Goal: Task Accomplishment & Management: Use online tool/utility

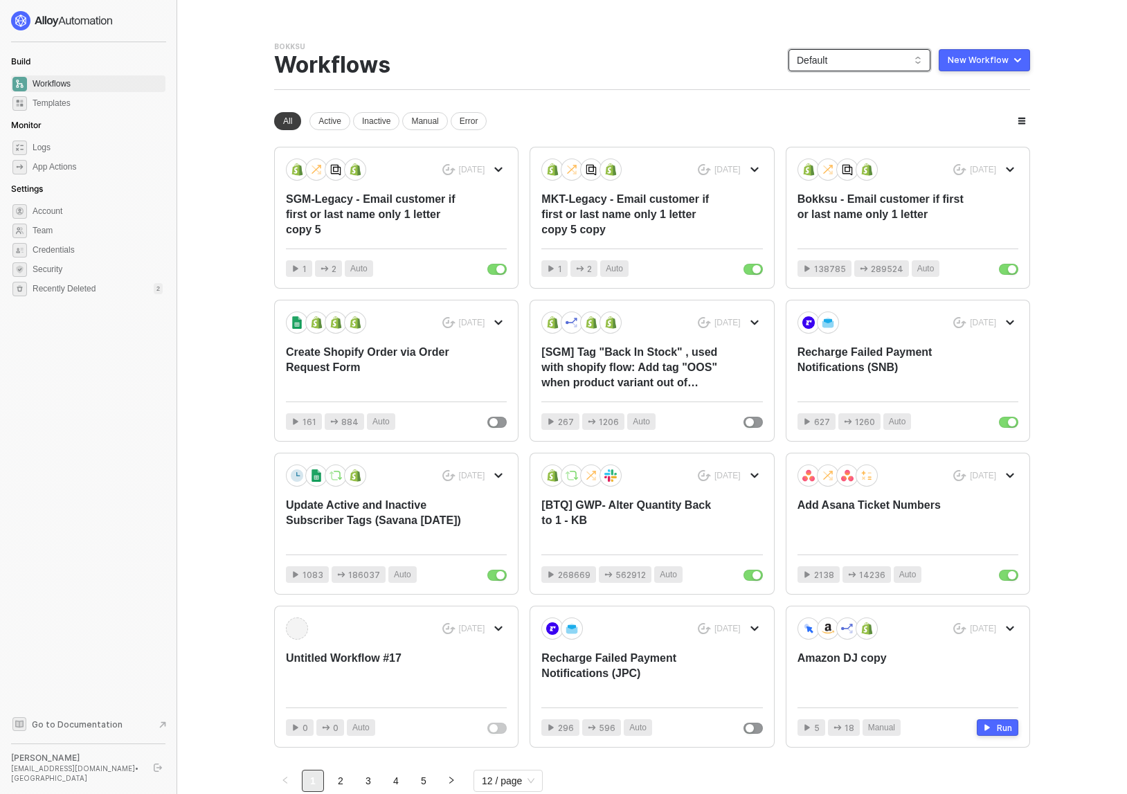
click at [741, 56] on span "Default" at bounding box center [859, 60] width 125 height 21
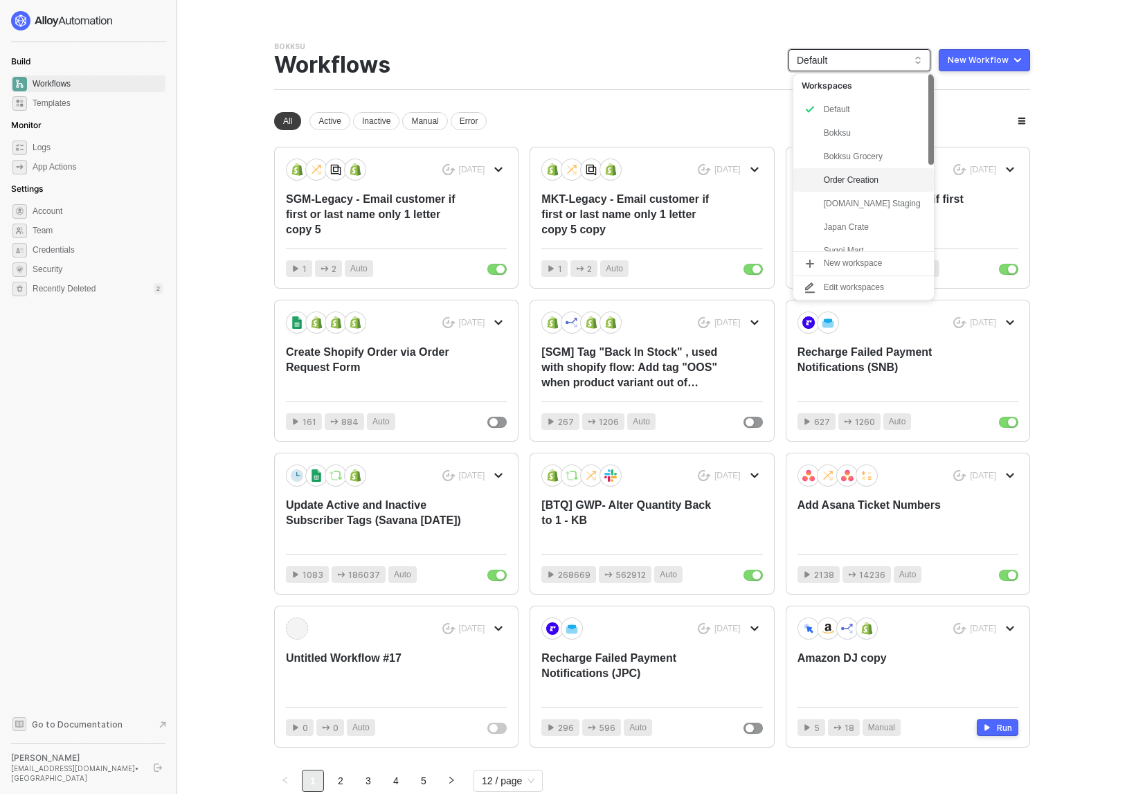
scroll to position [176, 0]
click at [741, 235] on div "snb-hashii" at bounding box center [875, 239] width 102 height 17
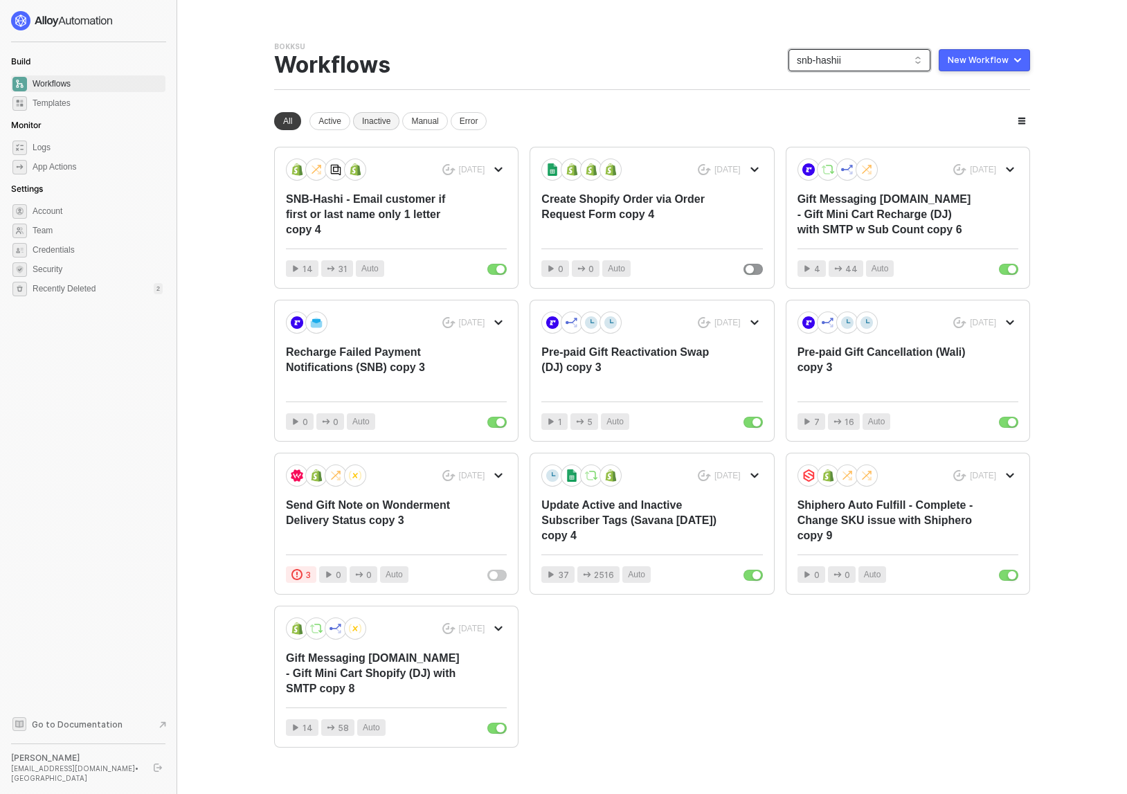
click at [371, 119] on div "Inactive" at bounding box center [376, 121] width 46 height 18
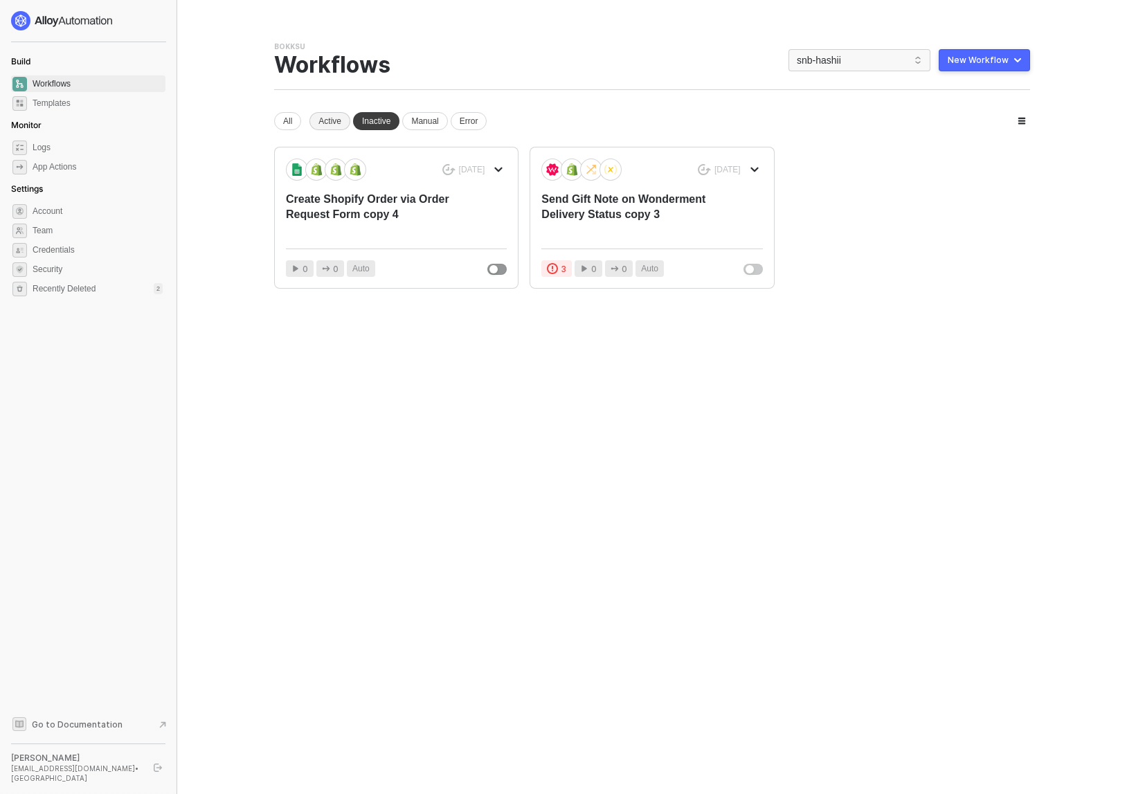
click at [334, 119] on div "Active" at bounding box center [330, 121] width 41 height 18
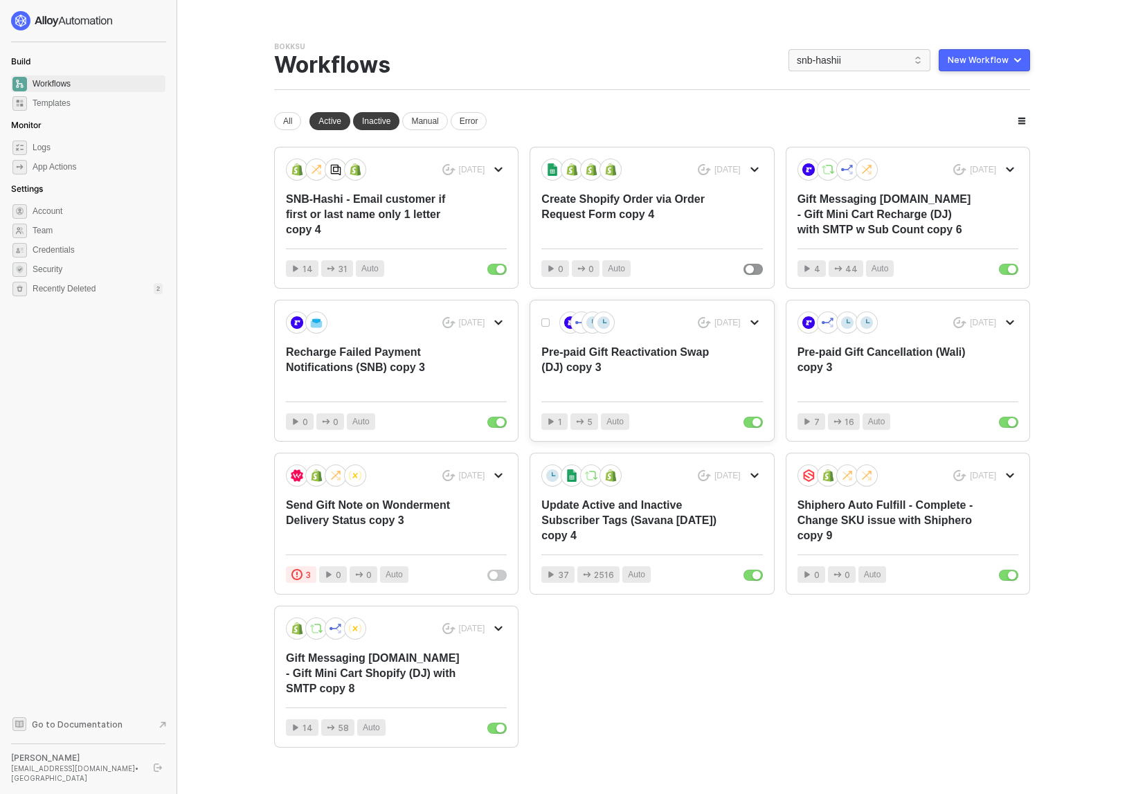
click at [646, 366] on div "Pre-paid Gift Reactivation Swap (DJ) copy 3" at bounding box center [629, 368] width 177 height 46
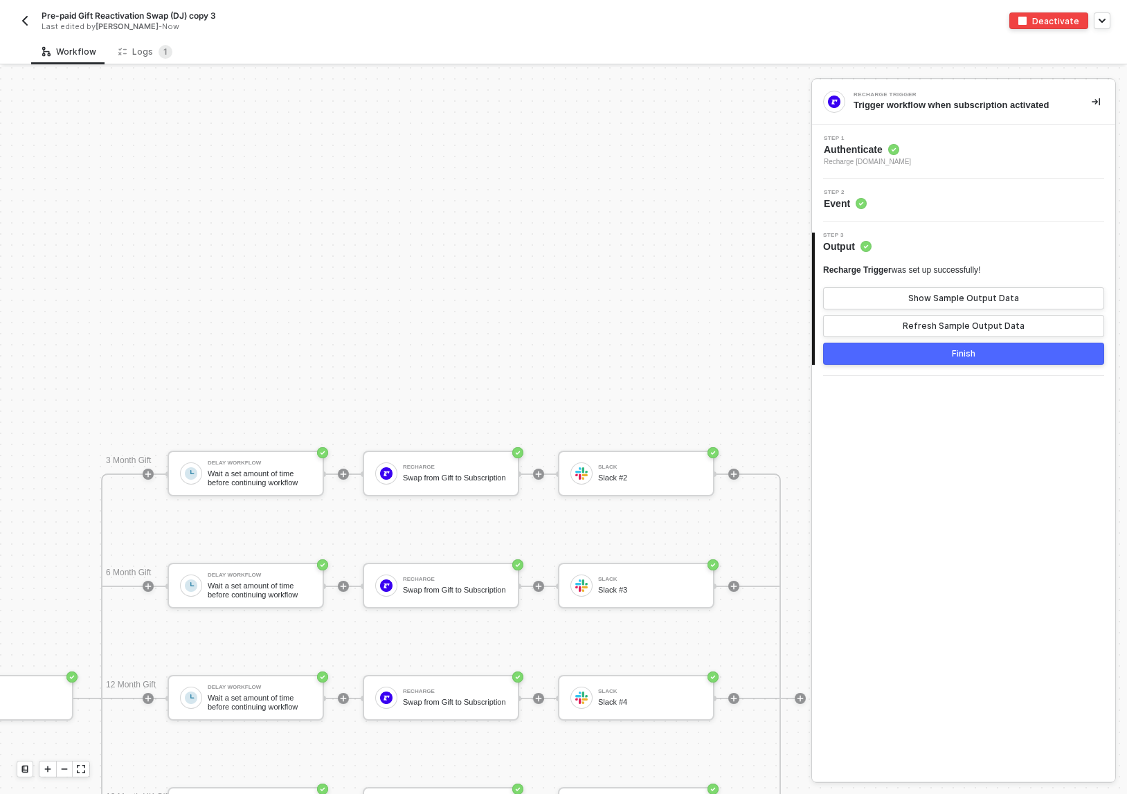
scroll to position [631, 376]
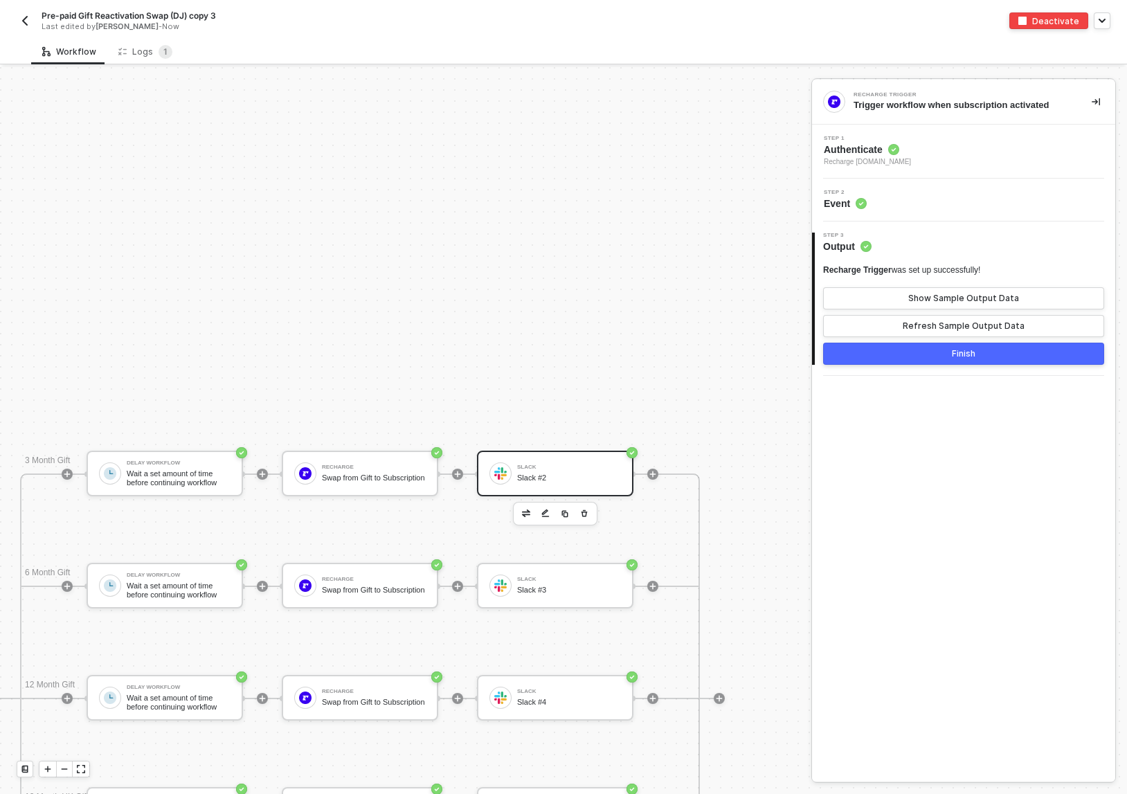
click at [550, 483] on div "Slack Slack #2" at bounding box center [569, 473] width 104 height 26
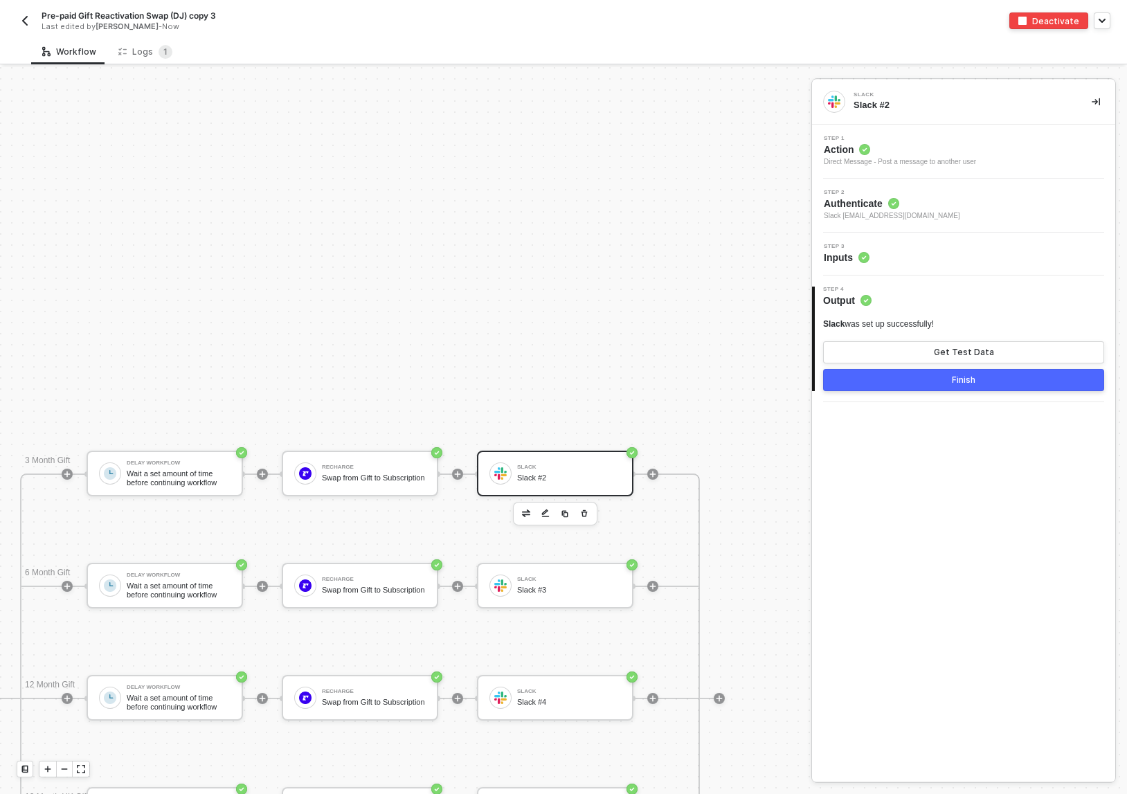
click at [929, 249] on div "Step 3 Inputs" at bounding box center [966, 254] width 300 height 21
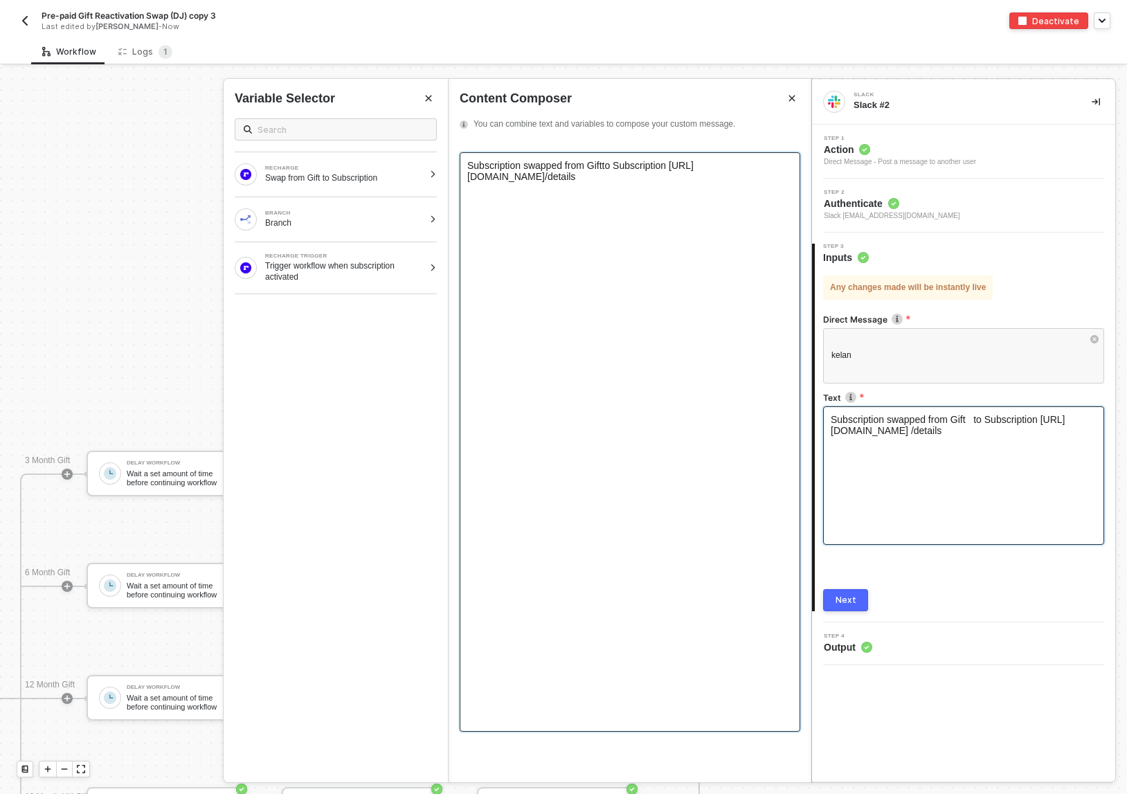
click at [694, 163] on span "to Subscription https://bokksu-sp.admin.rechargeapps.com/merchant/subscriptions/" at bounding box center [580, 171] width 226 height 22
click at [557, 166] on span "Subscription swapped from Gift to Subscription https://snb-hashii-sp.admin.rech…" at bounding box center [622, 165] width 310 height 11
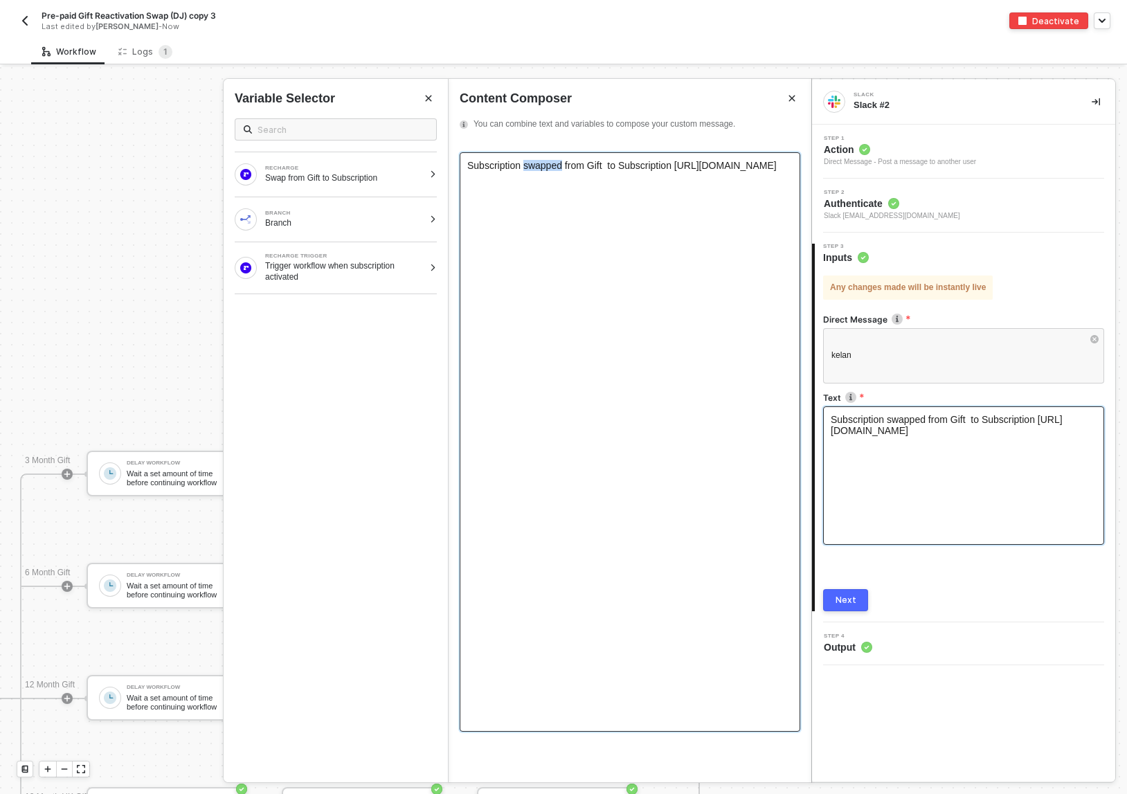
copy span "Subscription swapped from Gift to Subscription https://snb-hashii-sp.admin.rech…"
click at [850, 592] on button "Next" at bounding box center [845, 600] width 45 height 22
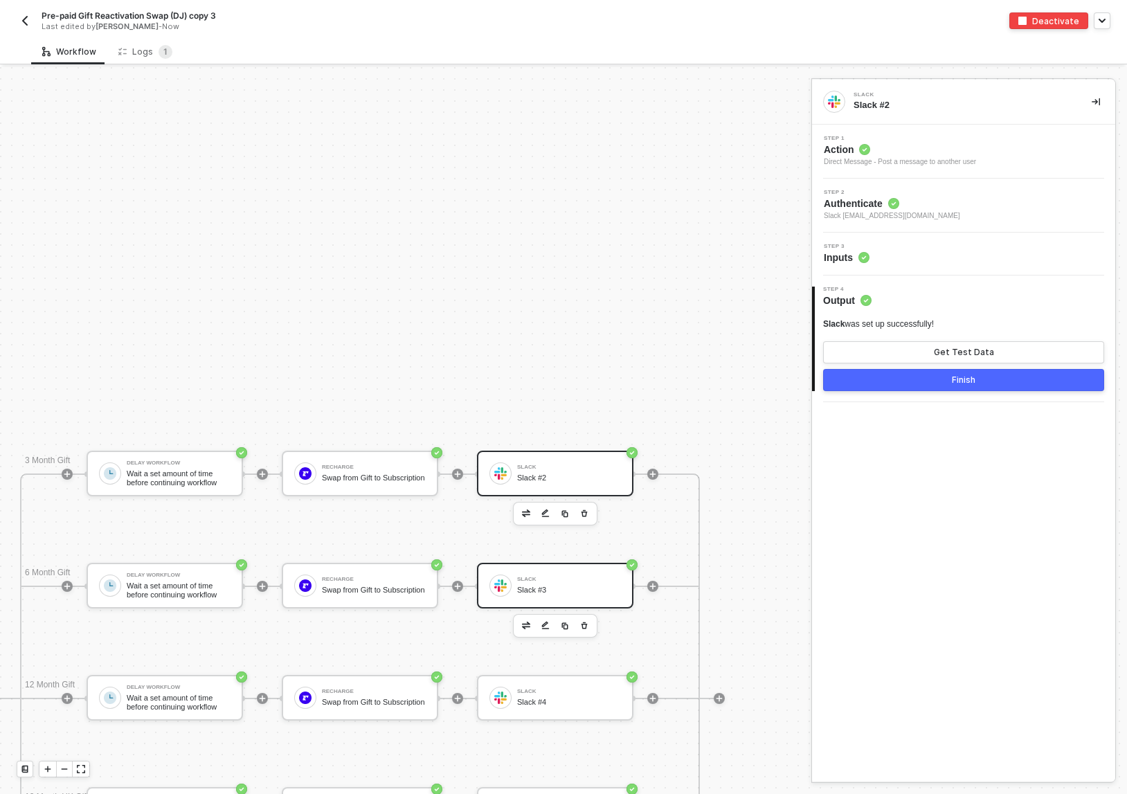
click at [556, 589] on div "Slack #3" at bounding box center [569, 590] width 104 height 9
click at [934, 255] on div "Step 3 Inputs" at bounding box center [966, 254] width 300 height 21
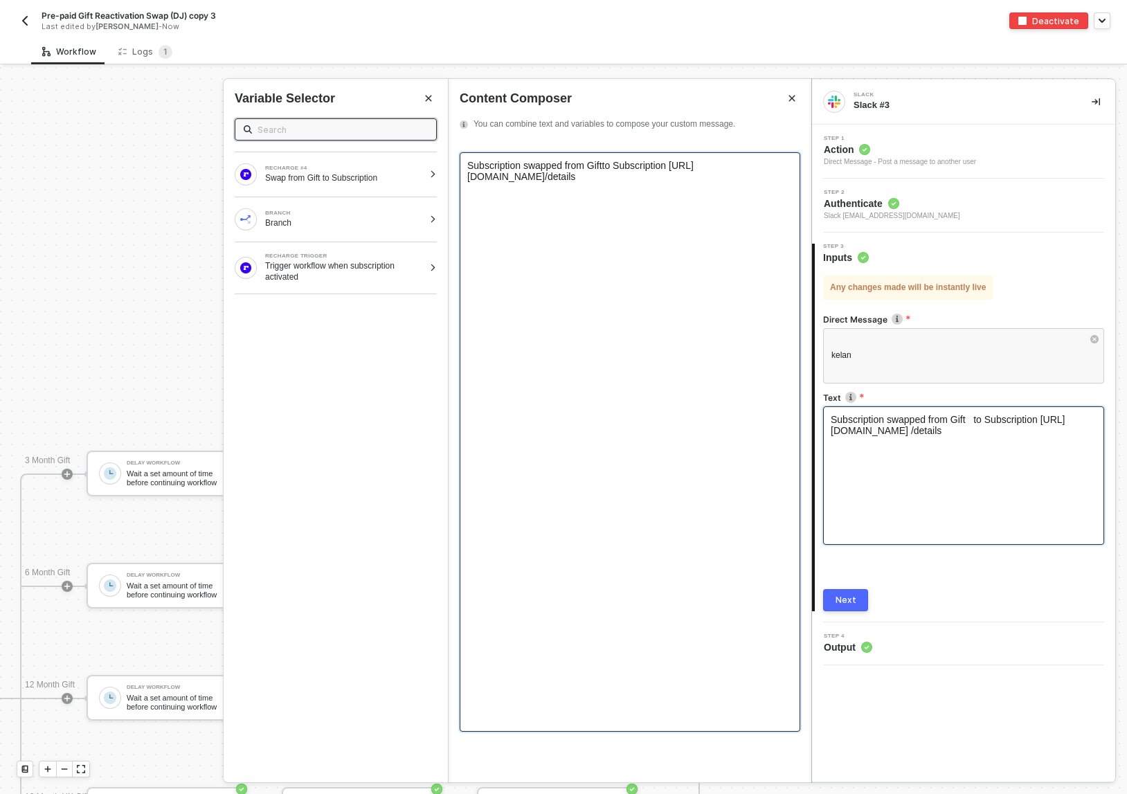
click at [644, 162] on span "to Subscription https://bokksu-sp.admin.rechargeapps.com/merchant/subscriptions/" at bounding box center [580, 171] width 226 height 22
click at [843, 599] on div "Next" at bounding box center [846, 600] width 21 height 11
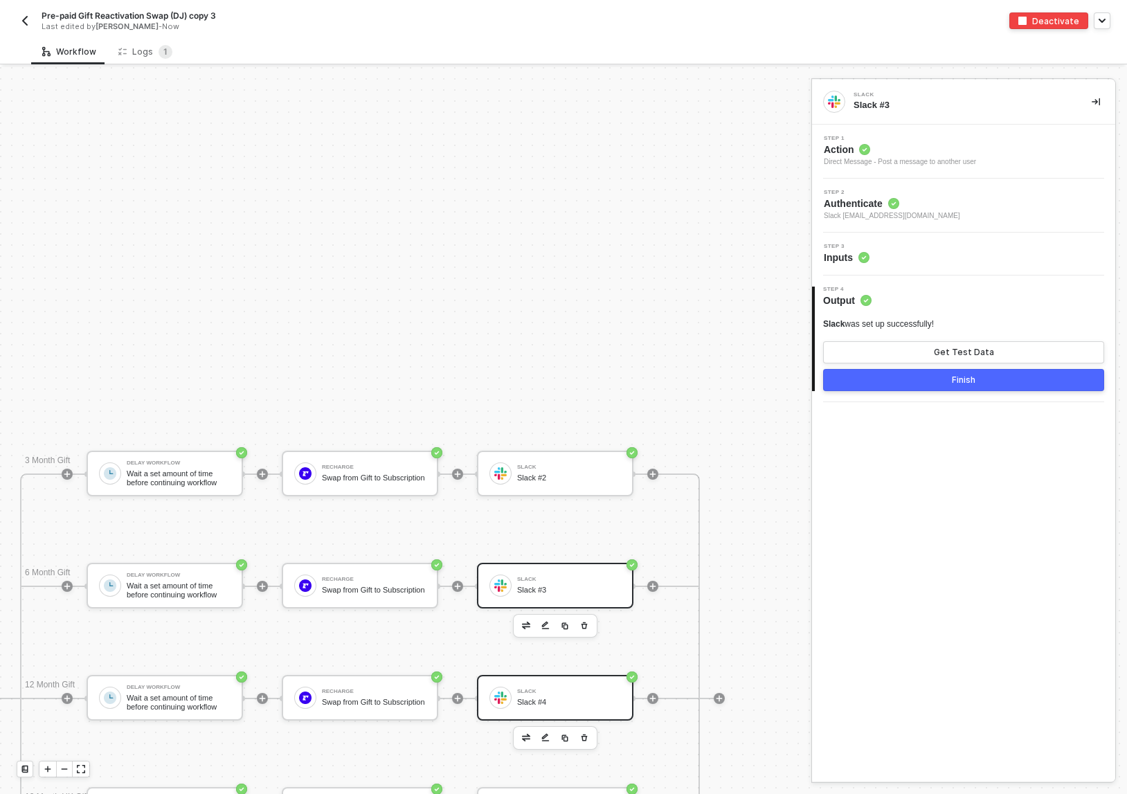
click at [546, 694] on div "Slack Slack #4" at bounding box center [569, 698] width 104 height 26
click at [960, 251] on div "Step 3 Inputs" at bounding box center [966, 254] width 300 height 21
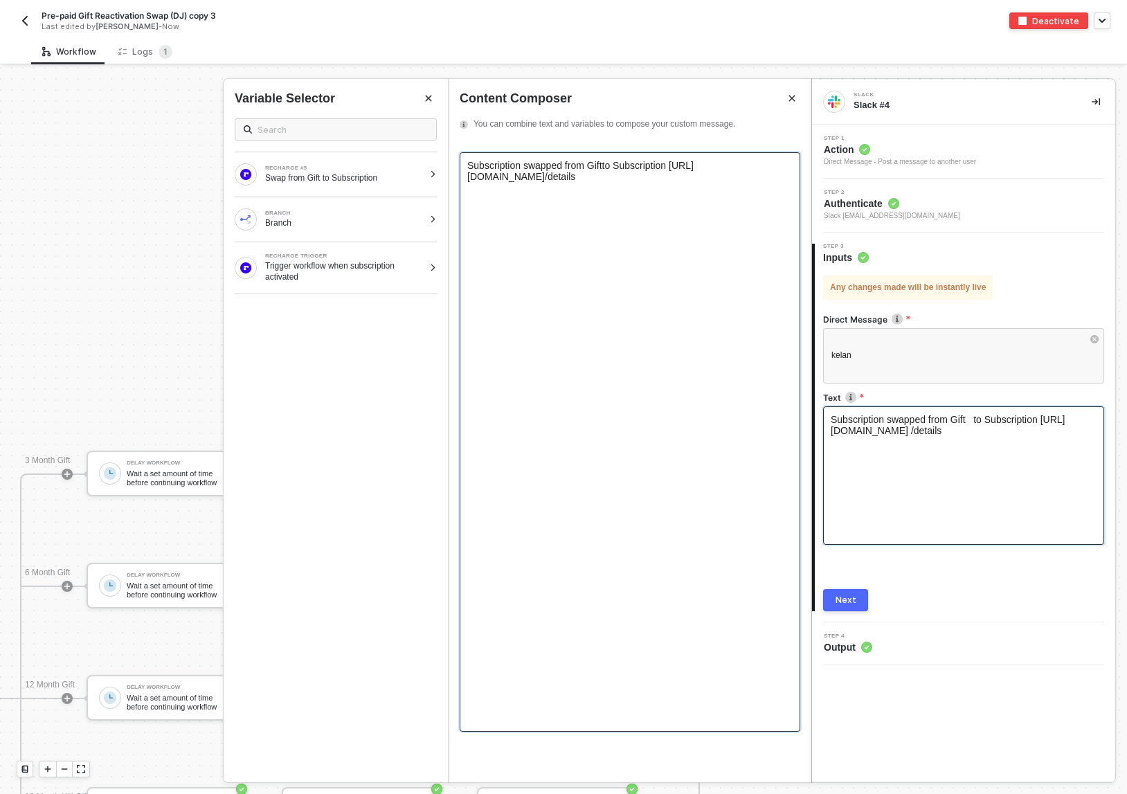
drag, startPoint x: 752, startPoint y: 179, endPoint x: 433, endPoint y: 128, distance: 322.6
click at [811, 128] on div "Slack Slack #4 Step 1 Action Direct Message - Post a message to another user St…" at bounding box center [969, 430] width 316 height 727
click at [852, 602] on div "Next" at bounding box center [846, 600] width 21 height 11
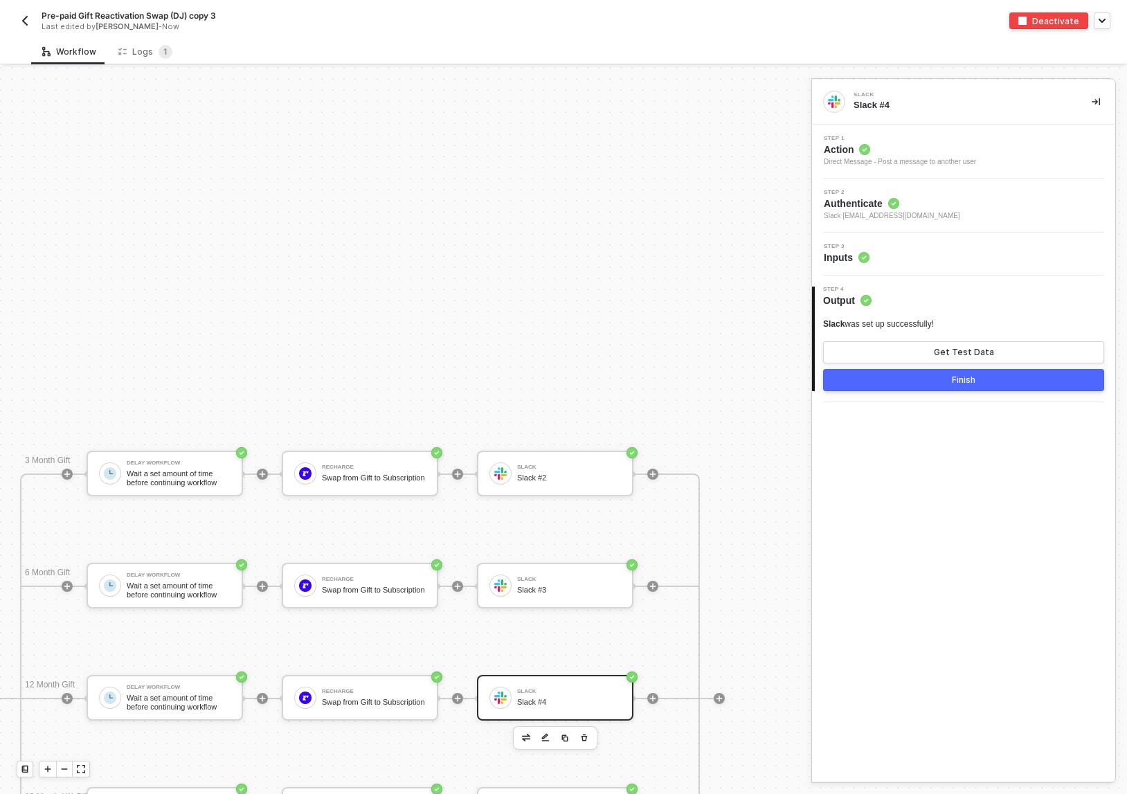
click at [987, 378] on button "Finish" at bounding box center [963, 380] width 281 height 22
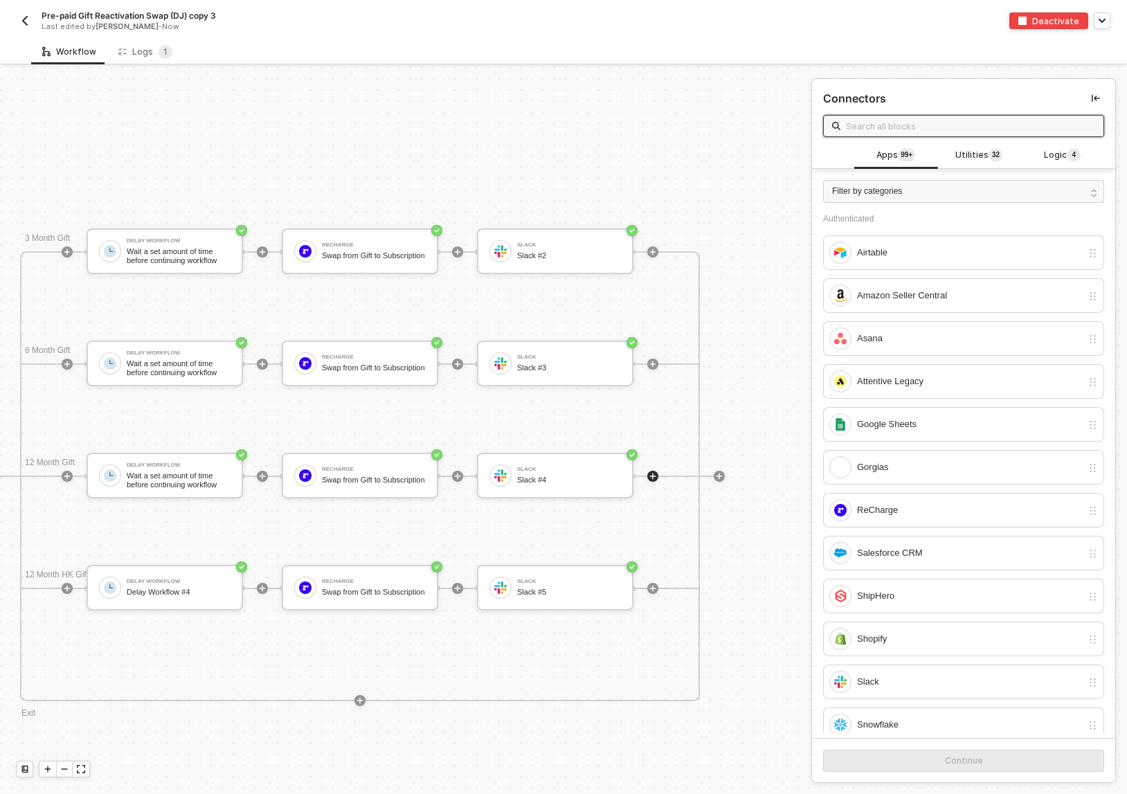
scroll to position [886, 376]
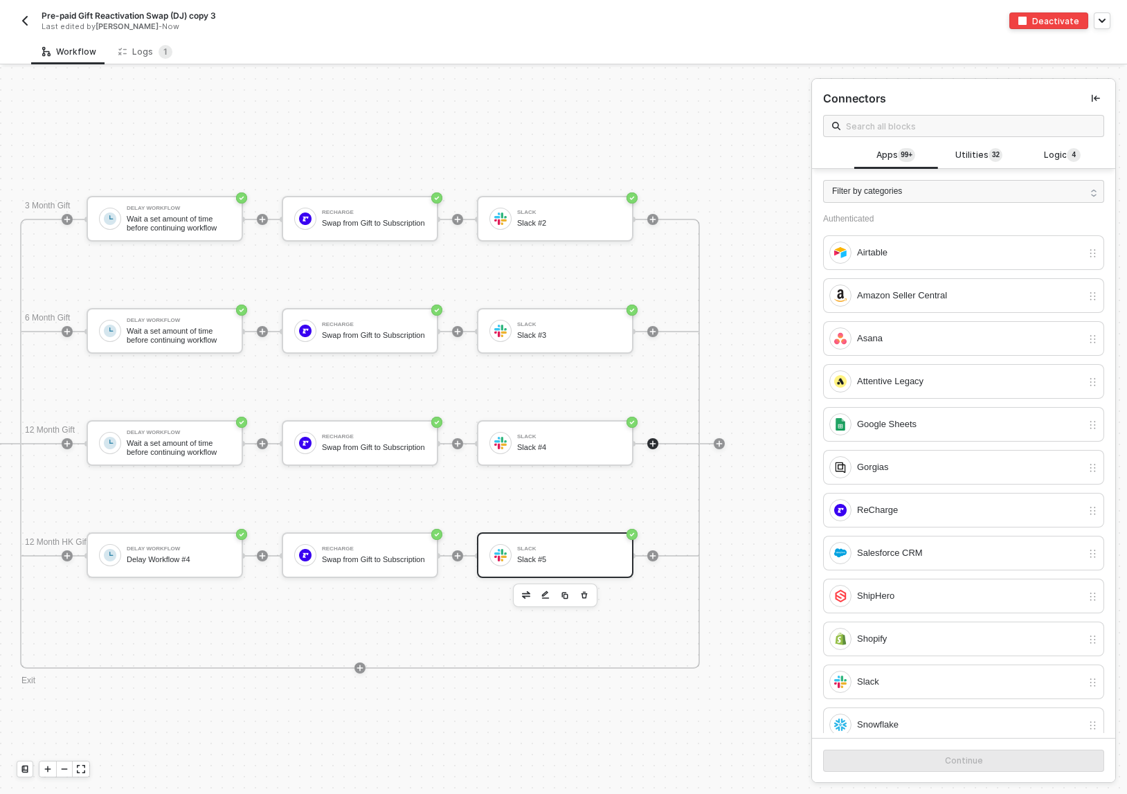
click at [557, 550] on div "Slack" at bounding box center [569, 549] width 104 height 6
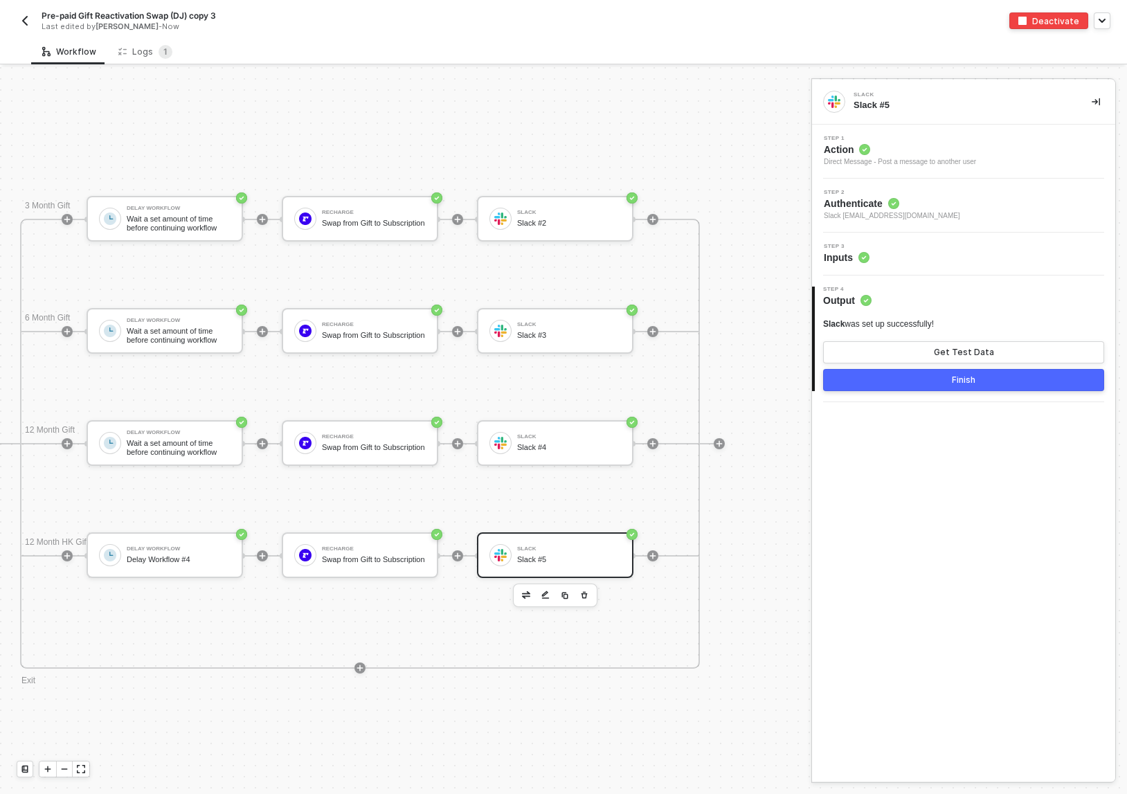
click at [937, 247] on div "Step 3 Inputs" at bounding box center [966, 254] width 300 height 21
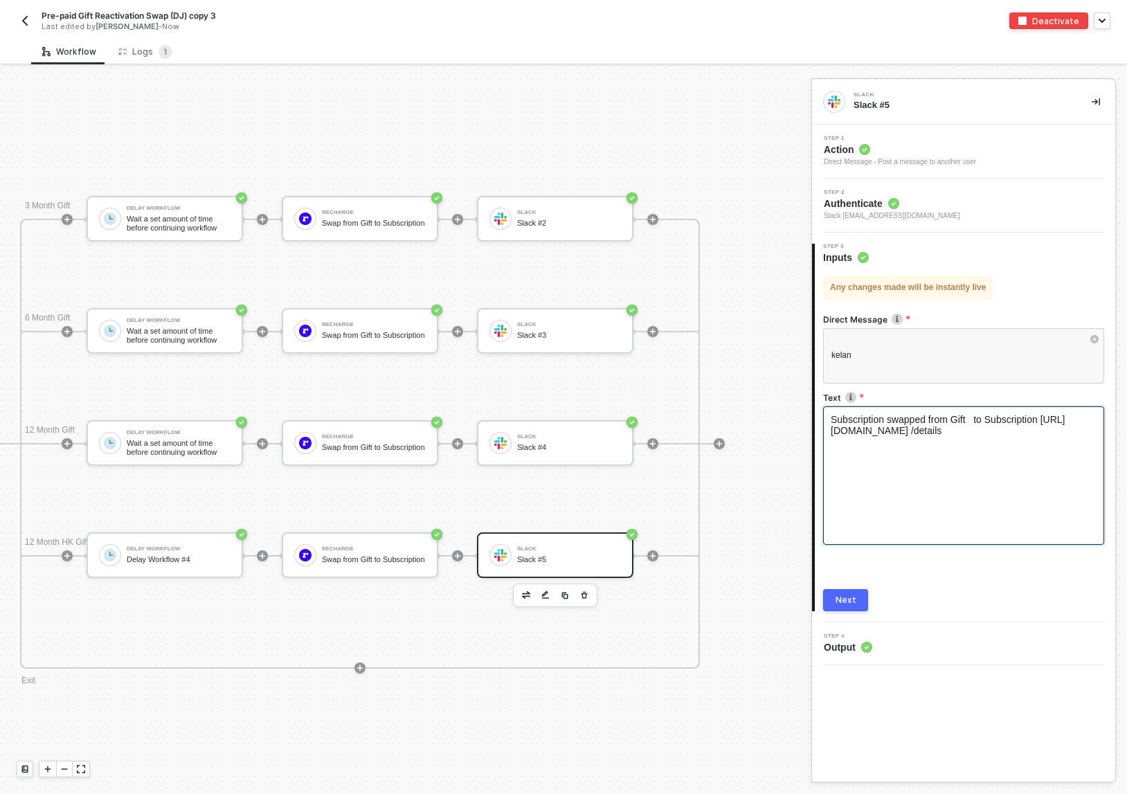
drag, startPoint x: 919, startPoint y: 460, endPoint x: 813, endPoint y: 375, distance: 135.9
click at [813, 375] on div "Step 3 Inputs Any changes made will be instantly live Direct Message kelan Text…" at bounding box center [963, 428] width 303 height 368
click at [937, 436] on div "Subscription swapped from Gift to Subscription https://bokksu-sp.admin.recharge…" at bounding box center [964, 425] width 266 height 22
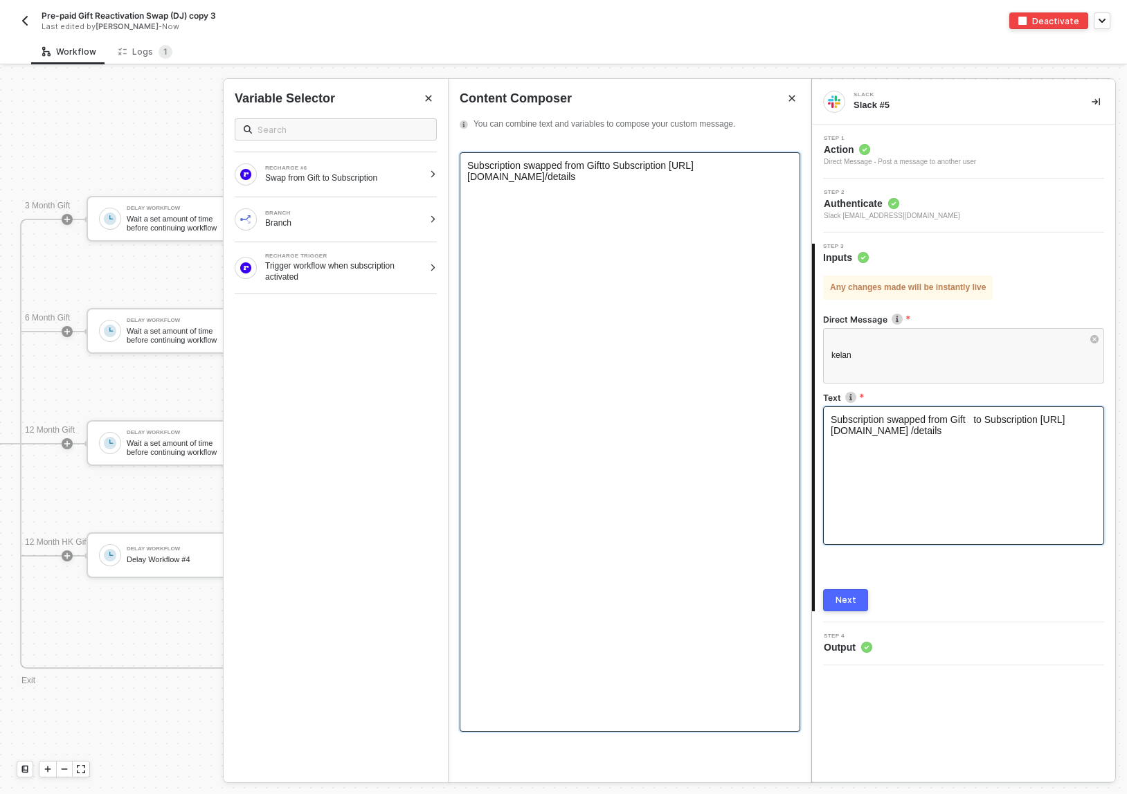
drag, startPoint x: 751, startPoint y: 176, endPoint x: 445, endPoint y: 111, distance: 312.9
click at [811, 111] on div "Slack Slack #5 Step 1 Action Direct Message - Post a message to another user St…" at bounding box center [969, 430] width 316 height 727
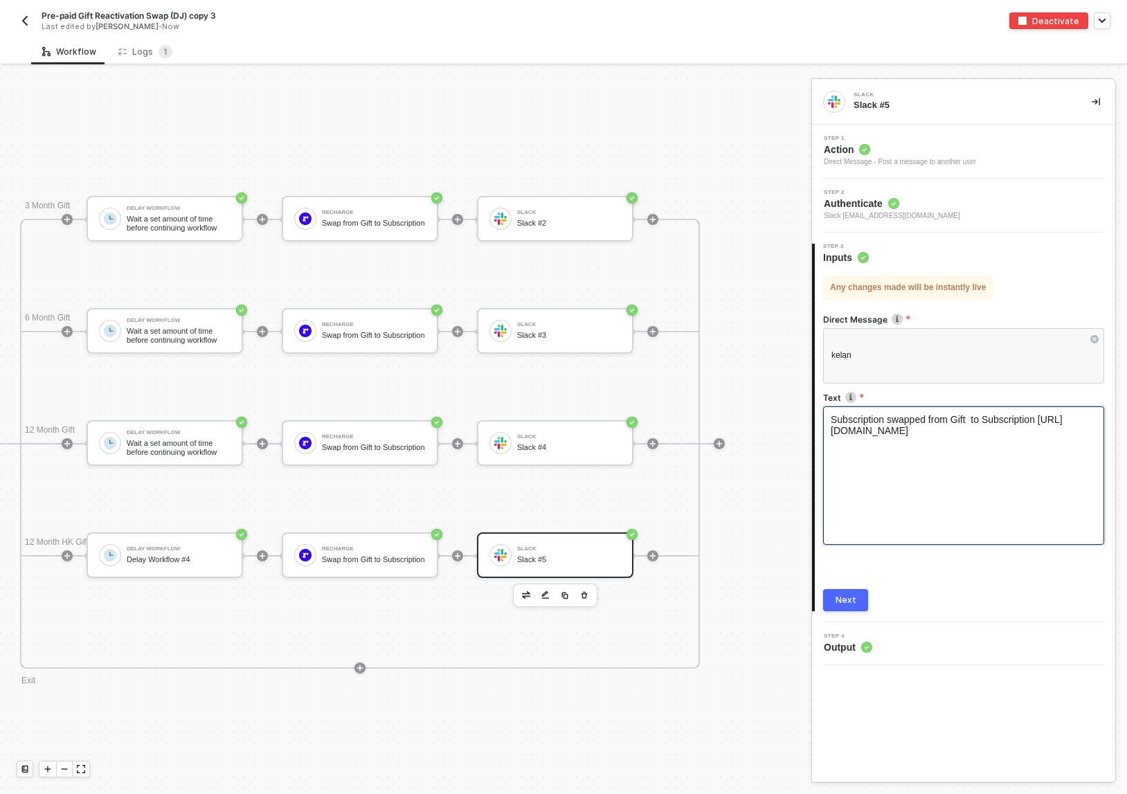
click at [849, 598] on div "Next" at bounding box center [846, 600] width 21 height 11
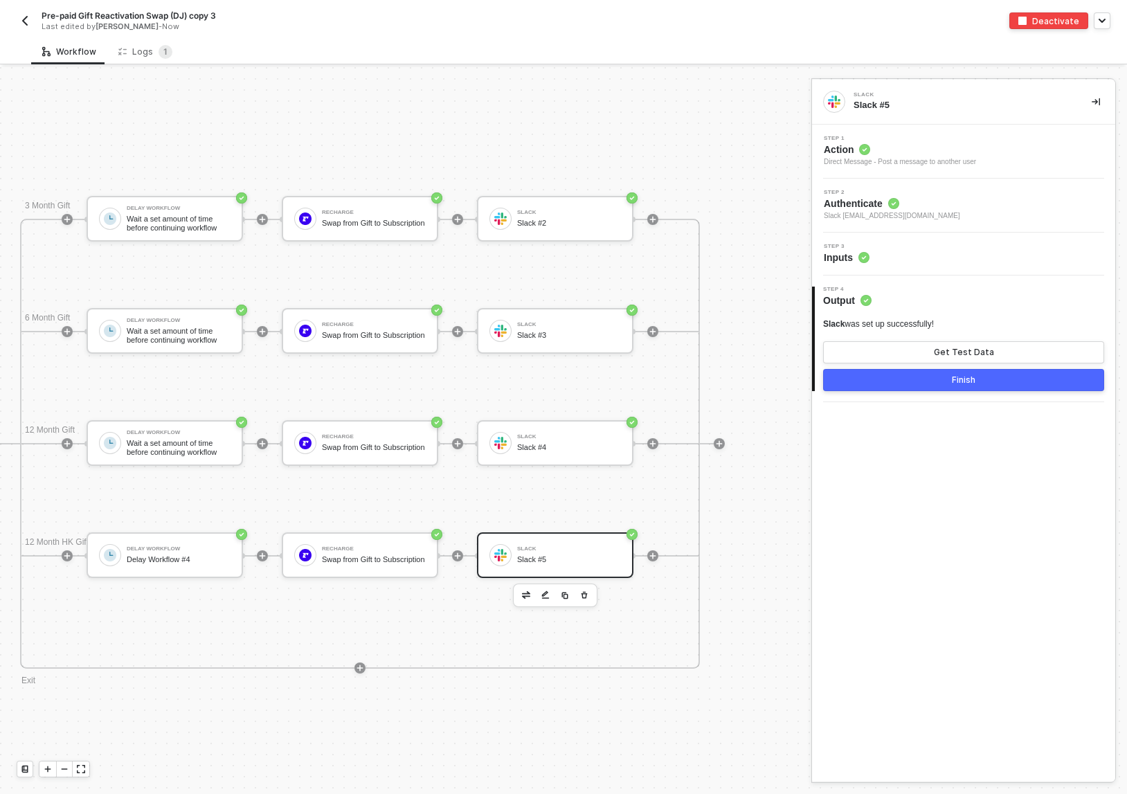
click at [1031, 377] on button "Finish" at bounding box center [963, 380] width 281 height 22
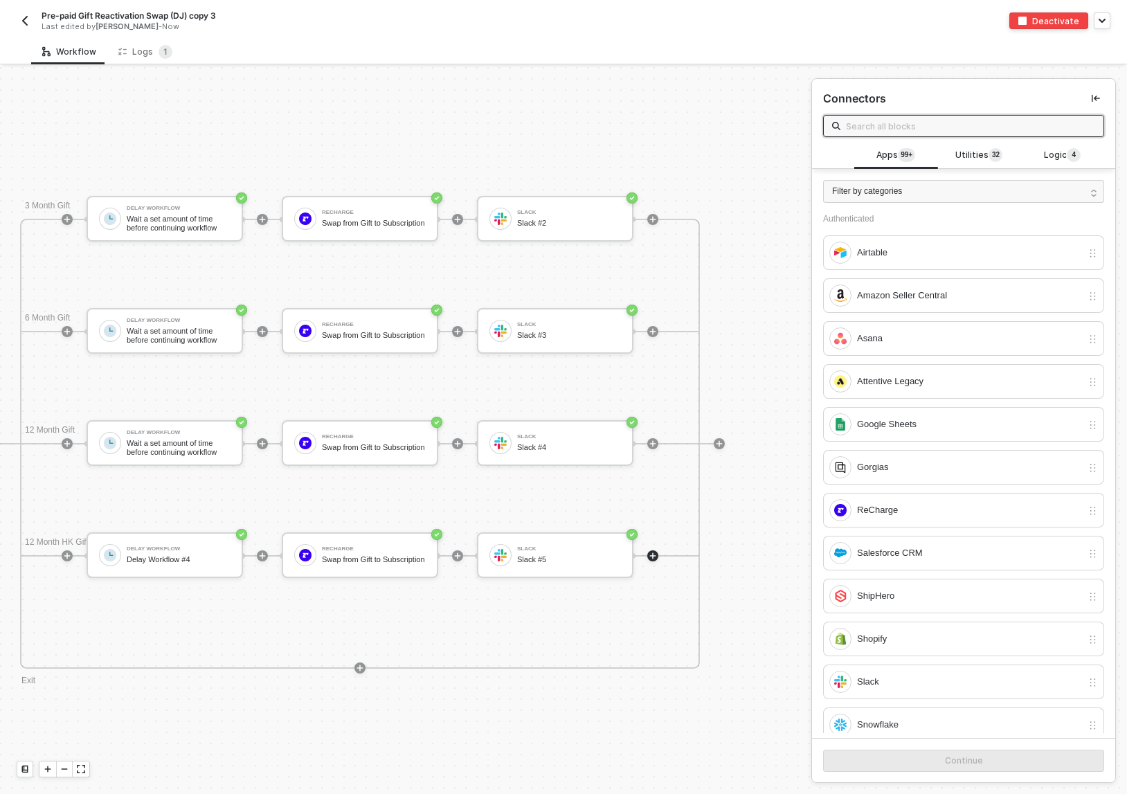
click at [25, 22] on img "button" at bounding box center [24, 20] width 11 height 11
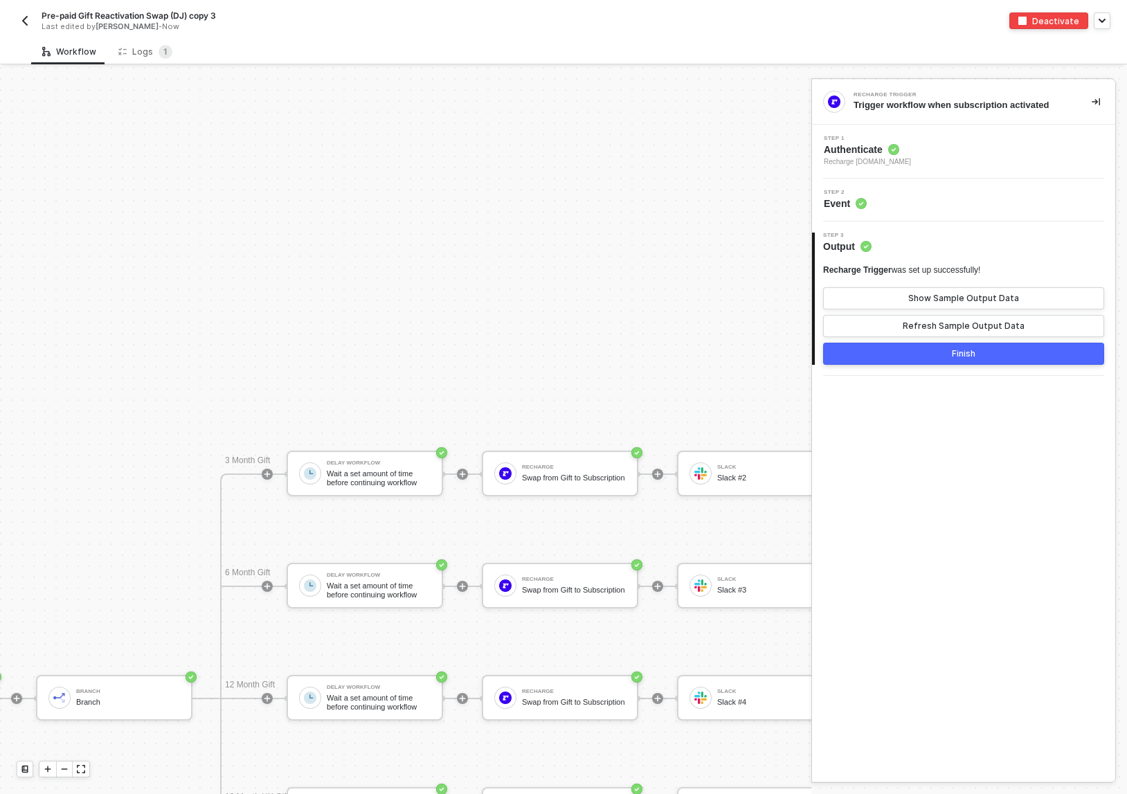
scroll to position [631, 195]
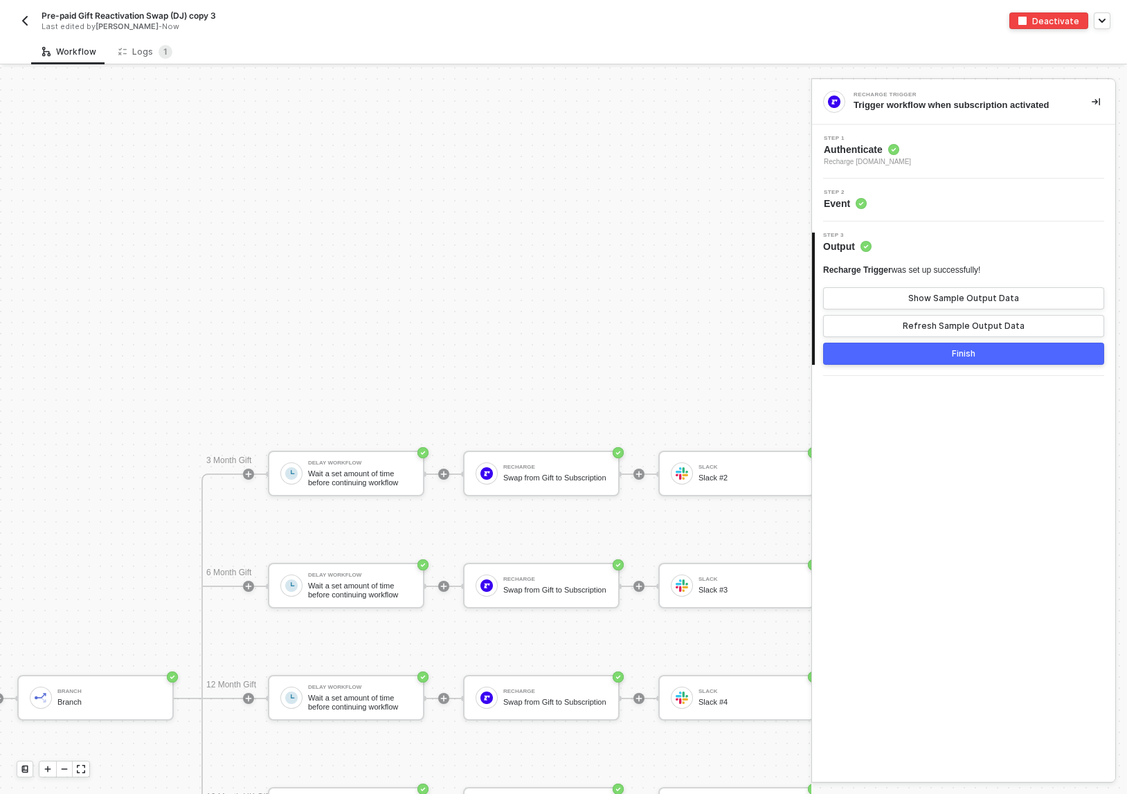
click at [24, 19] on img "button" at bounding box center [24, 20] width 11 height 11
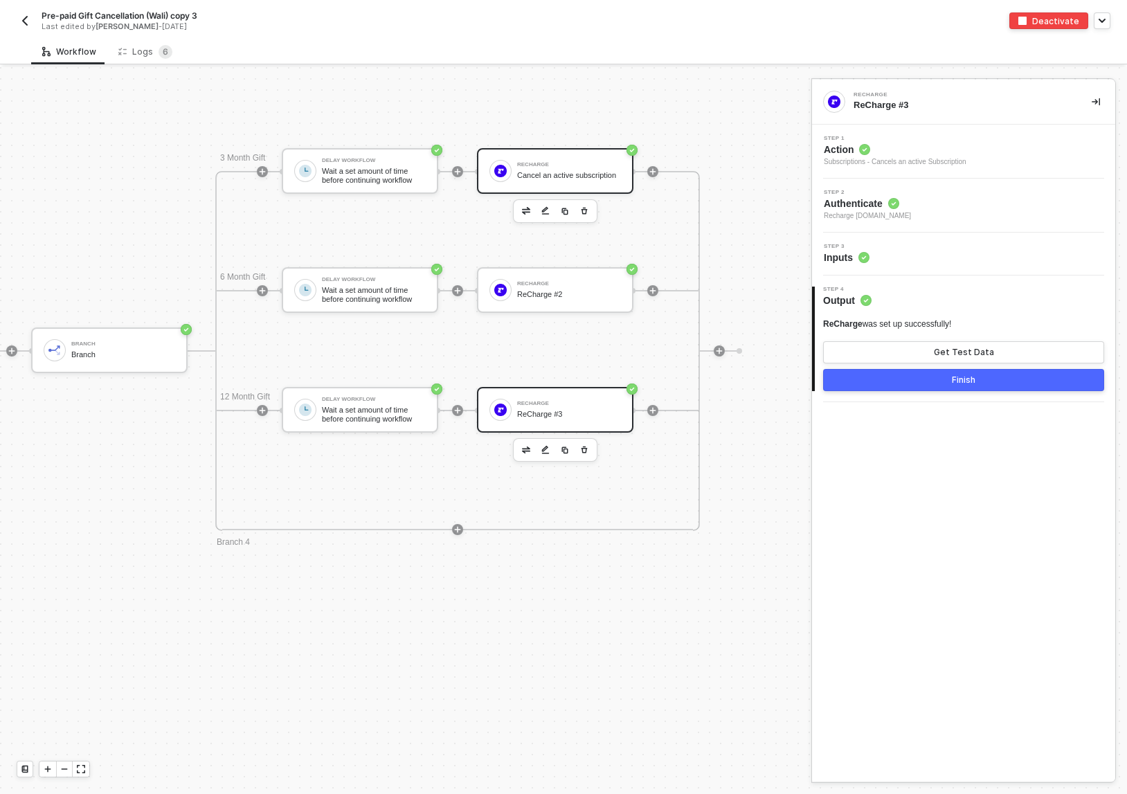
scroll to position [823, 181]
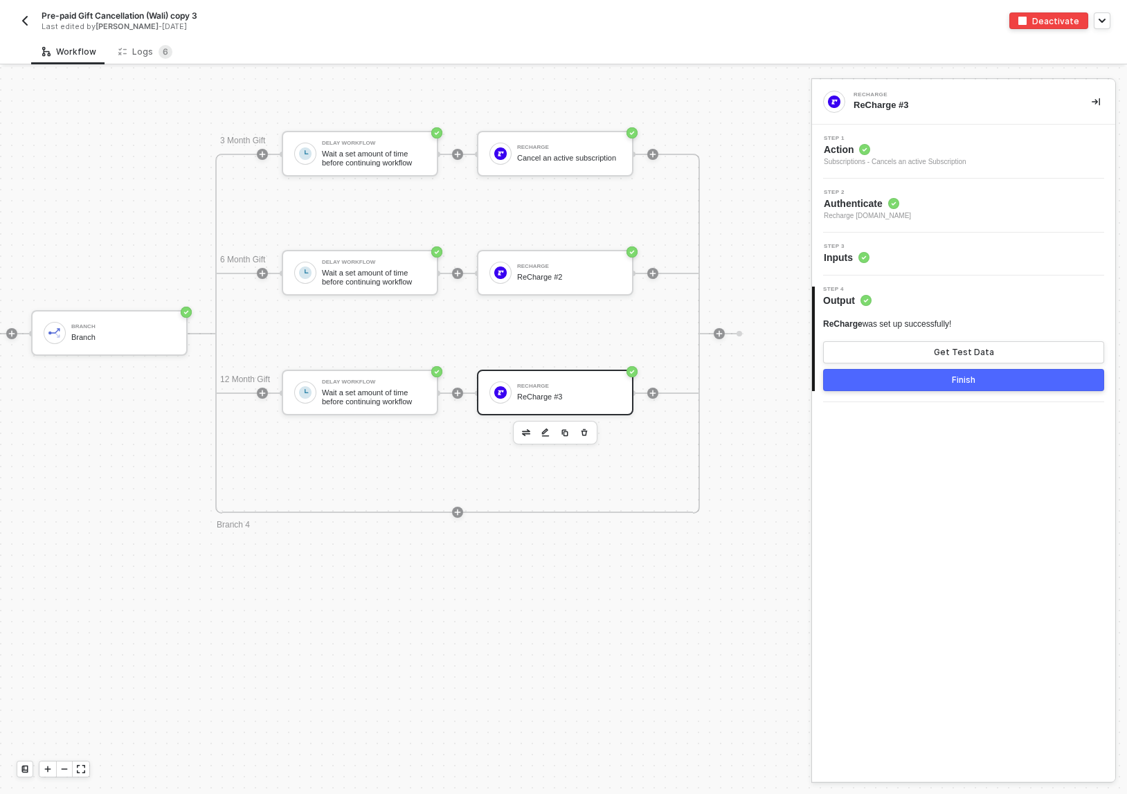
click at [24, 25] on img "button" at bounding box center [24, 20] width 11 height 11
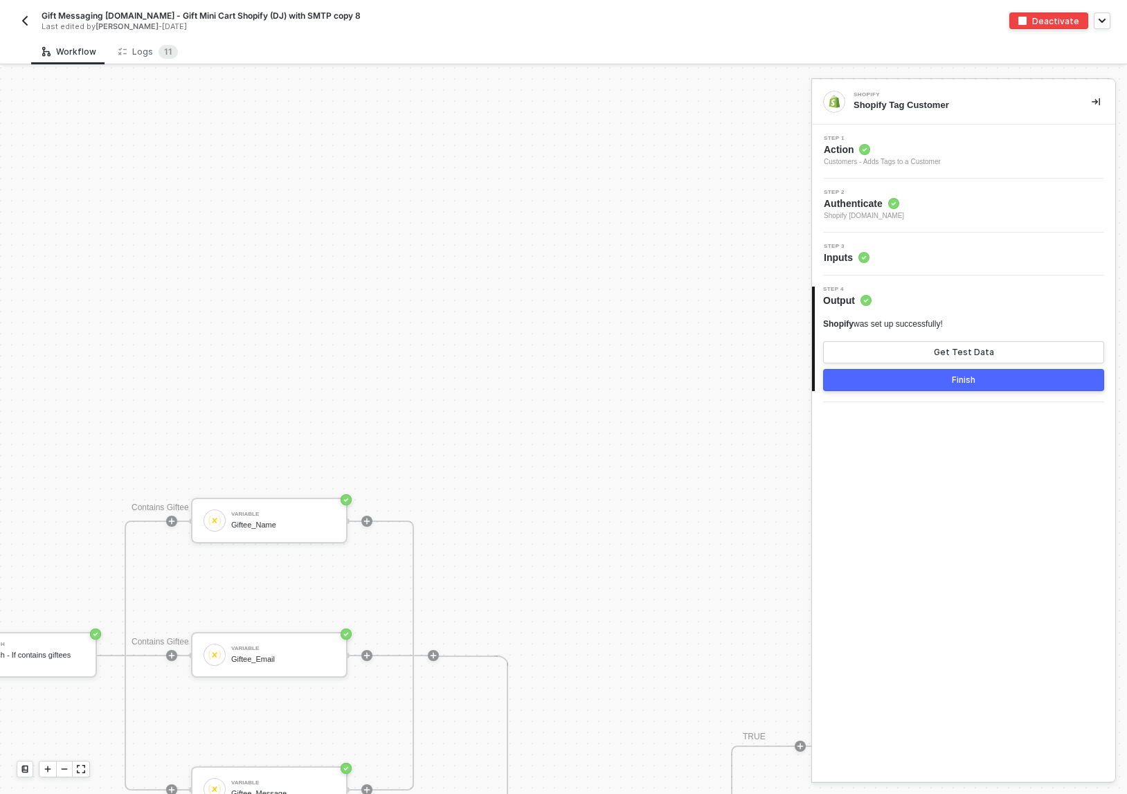
scroll to position [465, 850]
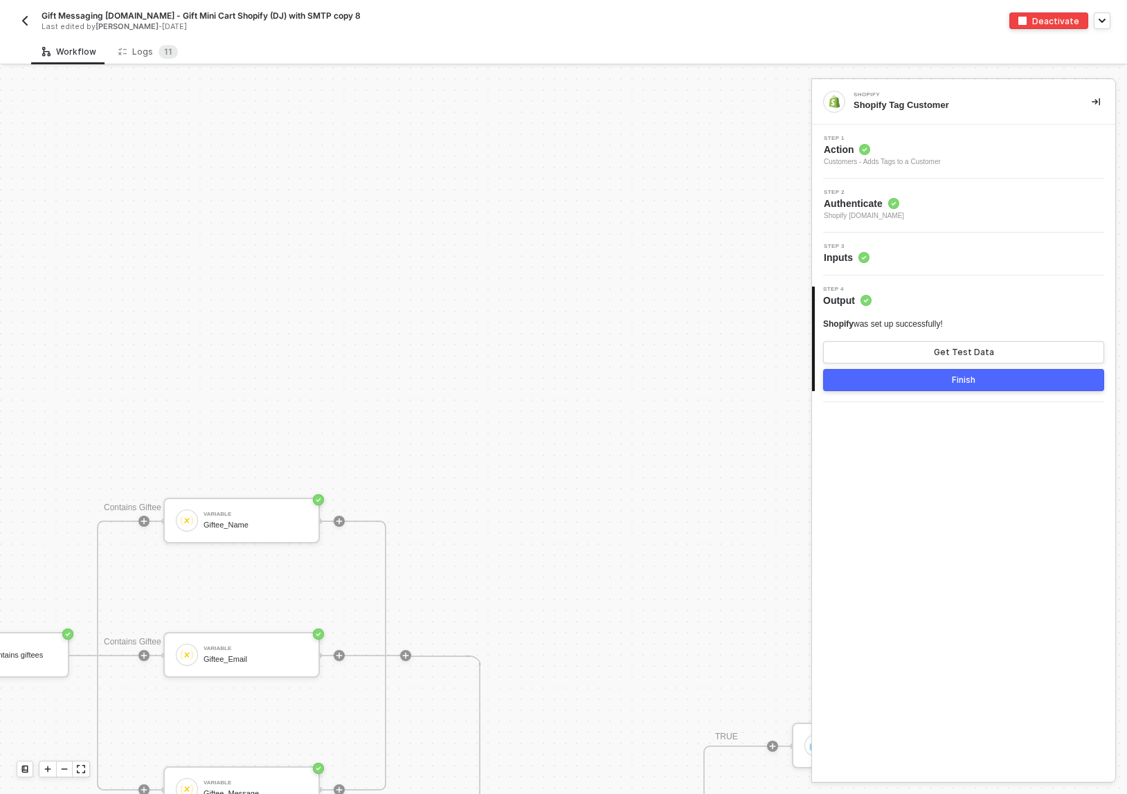
click at [24, 19] on img "button" at bounding box center [24, 20] width 11 height 11
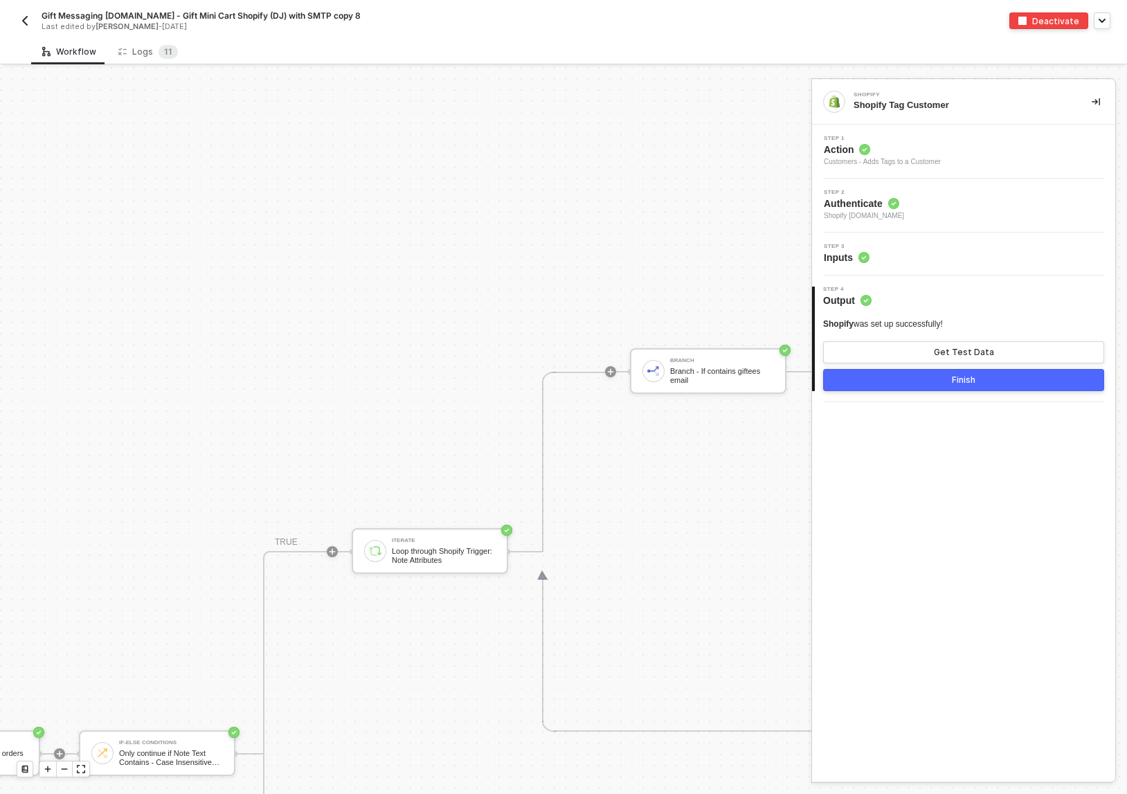
scroll to position [749, 0]
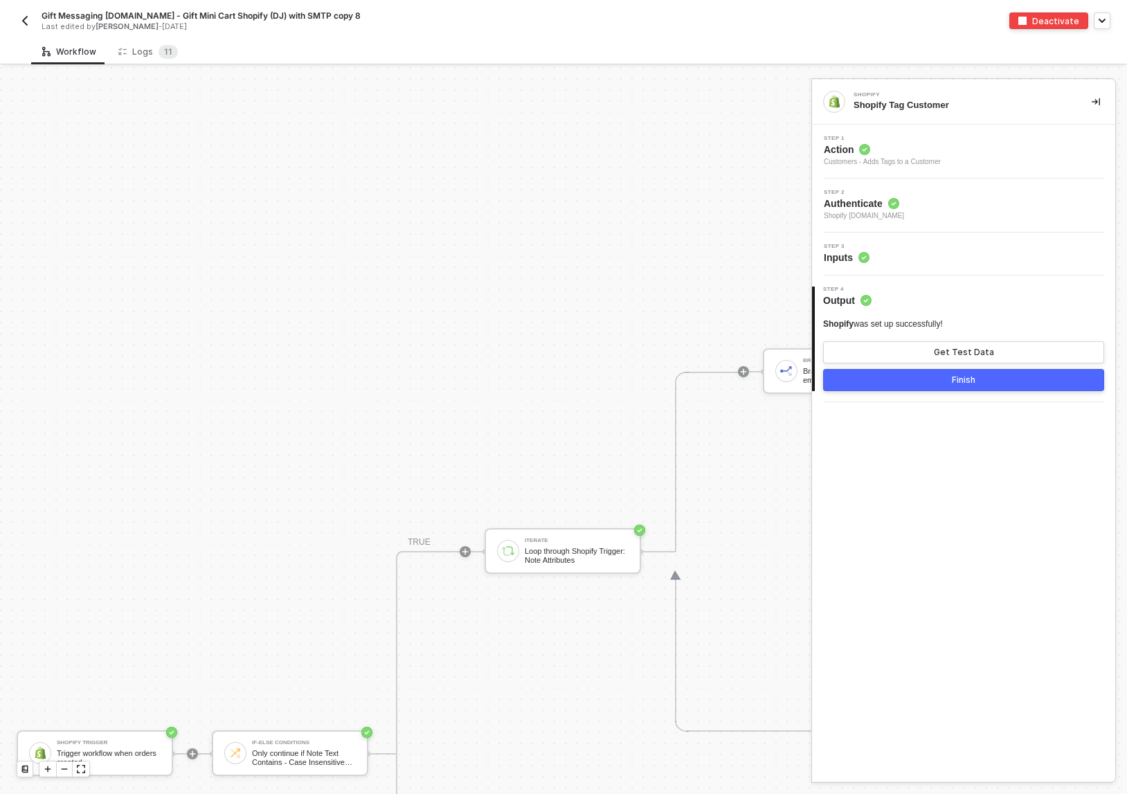
click at [21, 16] on img "button" at bounding box center [24, 20] width 11 height 11
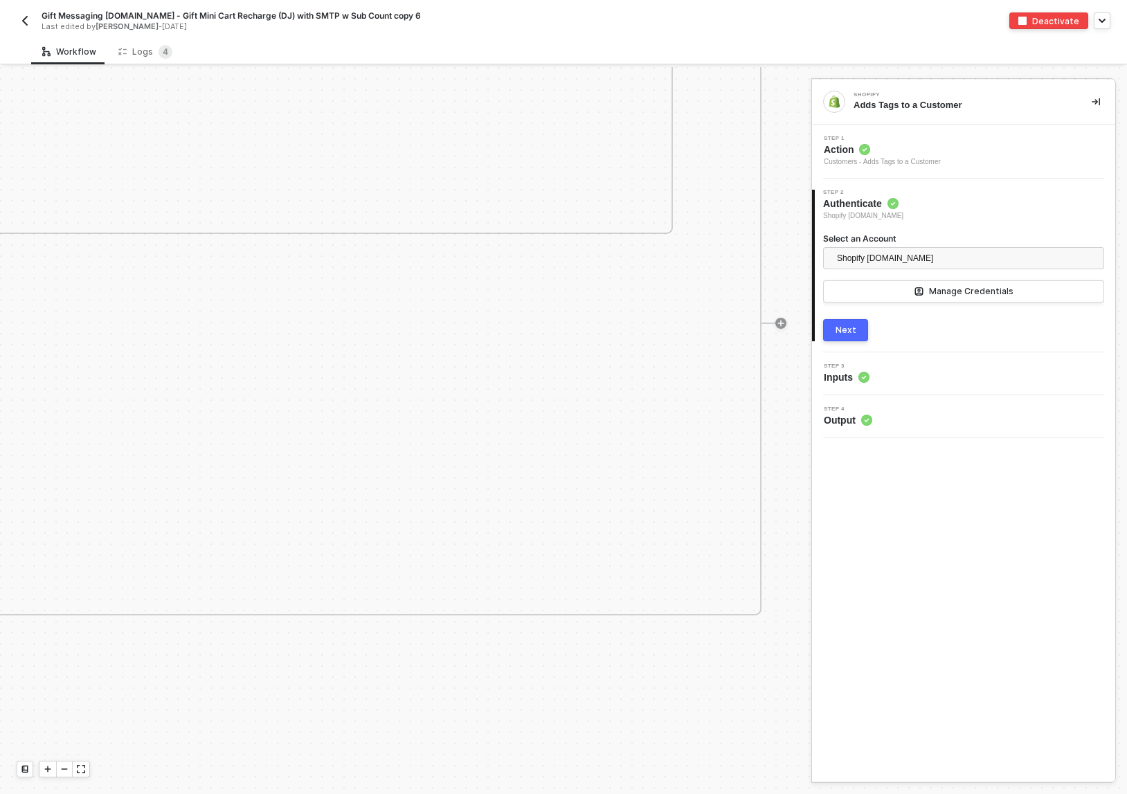
scroll to position [1353, 2809]
click at [28, 21] on img "button" at bounding box center [24, 20] width 11 height 11
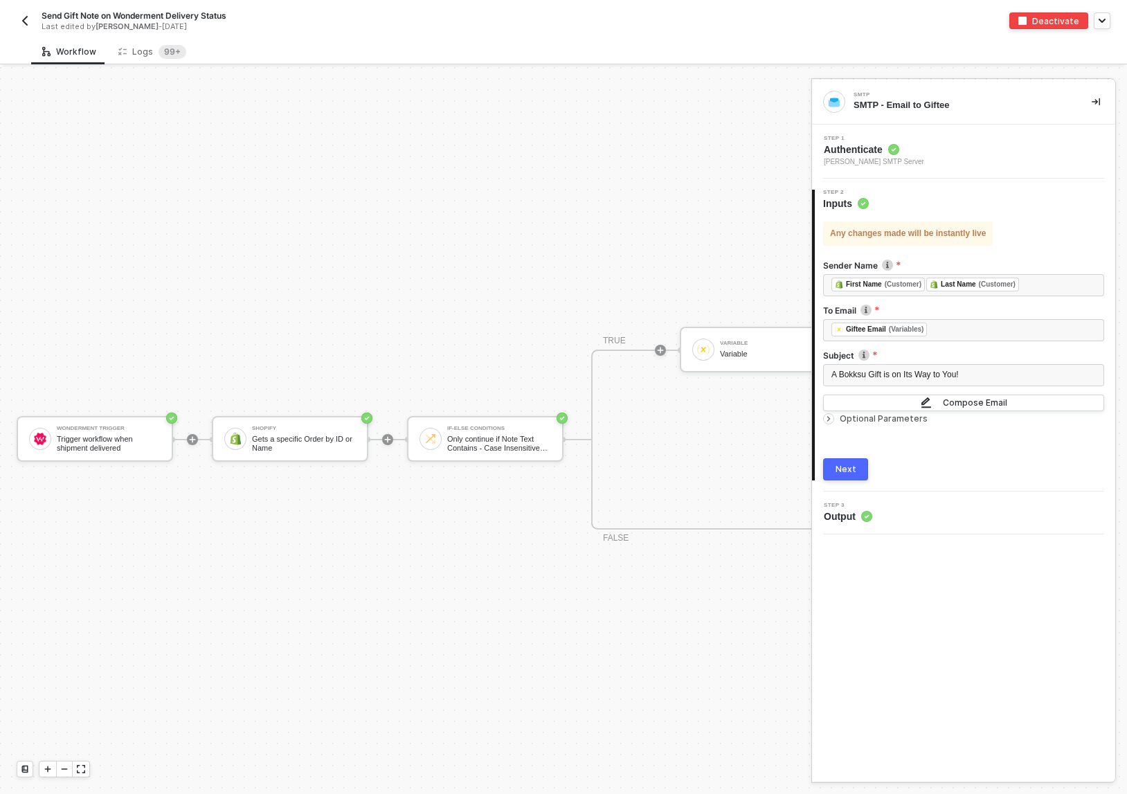
scroll to position [371, 1]
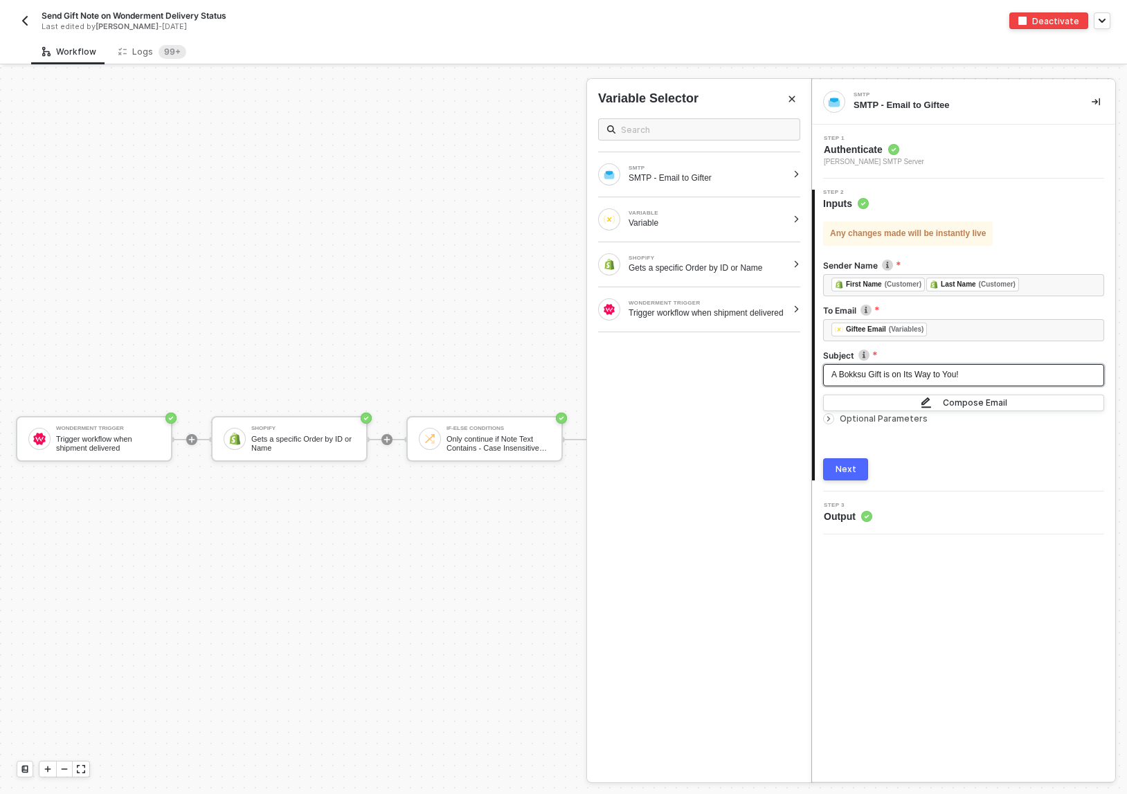
click at [908, 375] on span "A Bokksu Gift is on Its Way to You!" at bounding box center [895, 375] width 127 height 10
click at [850, 471] on div "Next" at bounding box center [846, 469] width 21 height 11
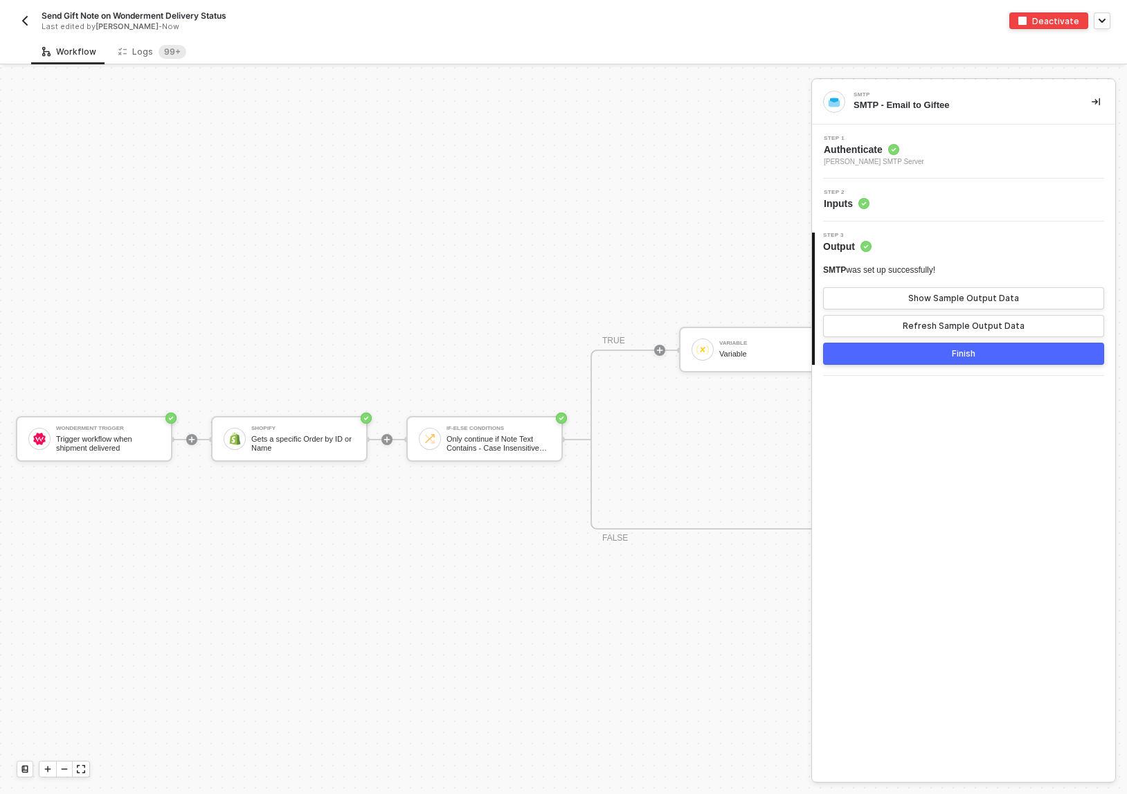
click at [884, 352] on button "Finish" at bounding box center [963, 354] width 281 height 22
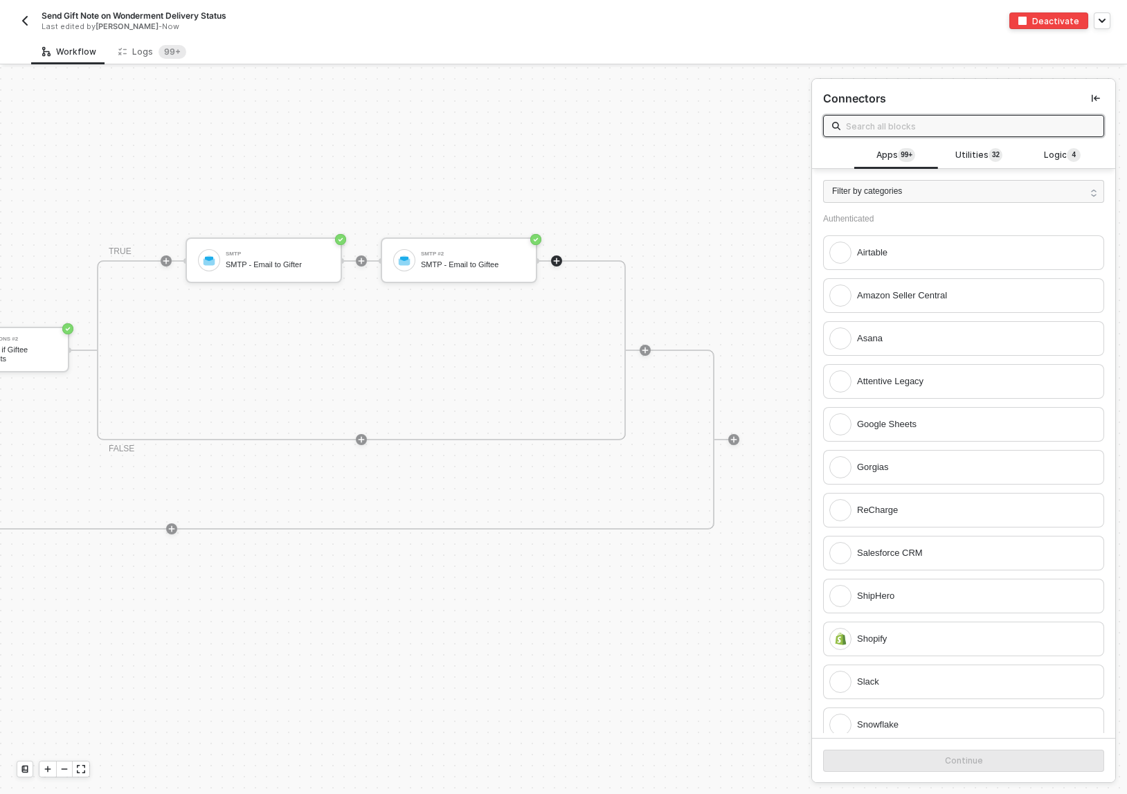
scroll to position [371, 977]
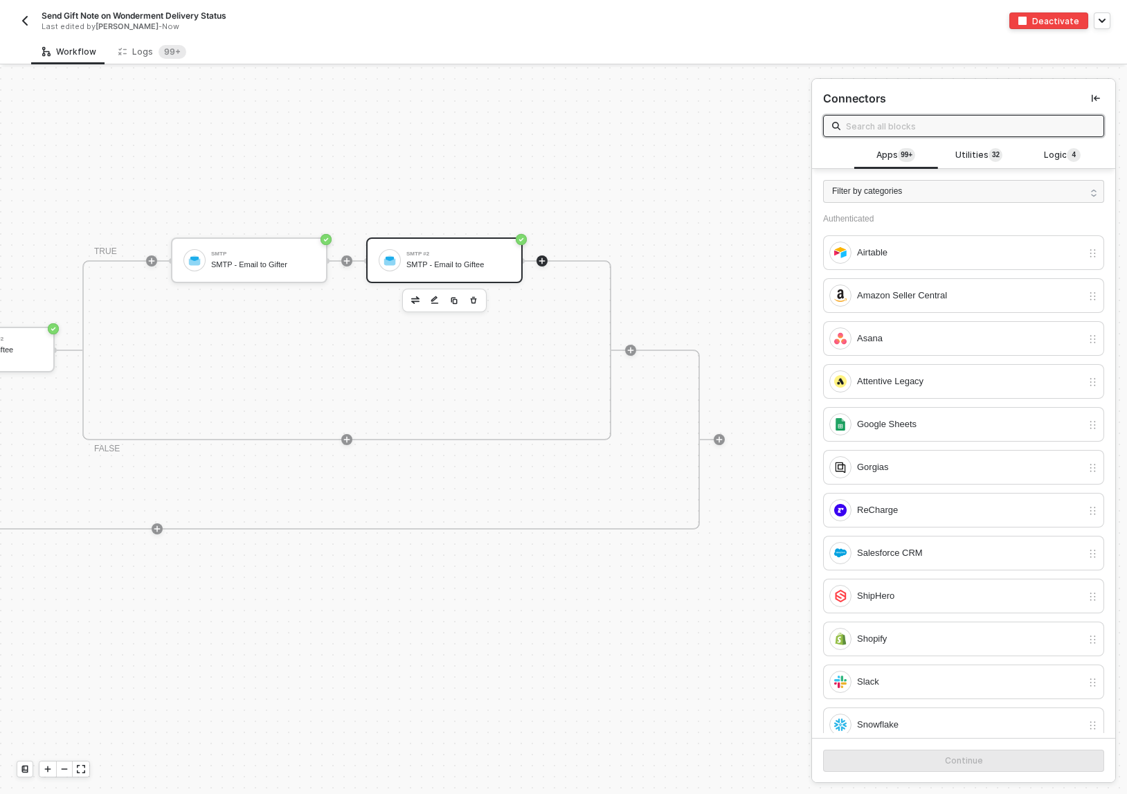
click at [422, 260] on div "SMTP - Email to Giftee" at bounding box center [458, 264] width 104 height 9
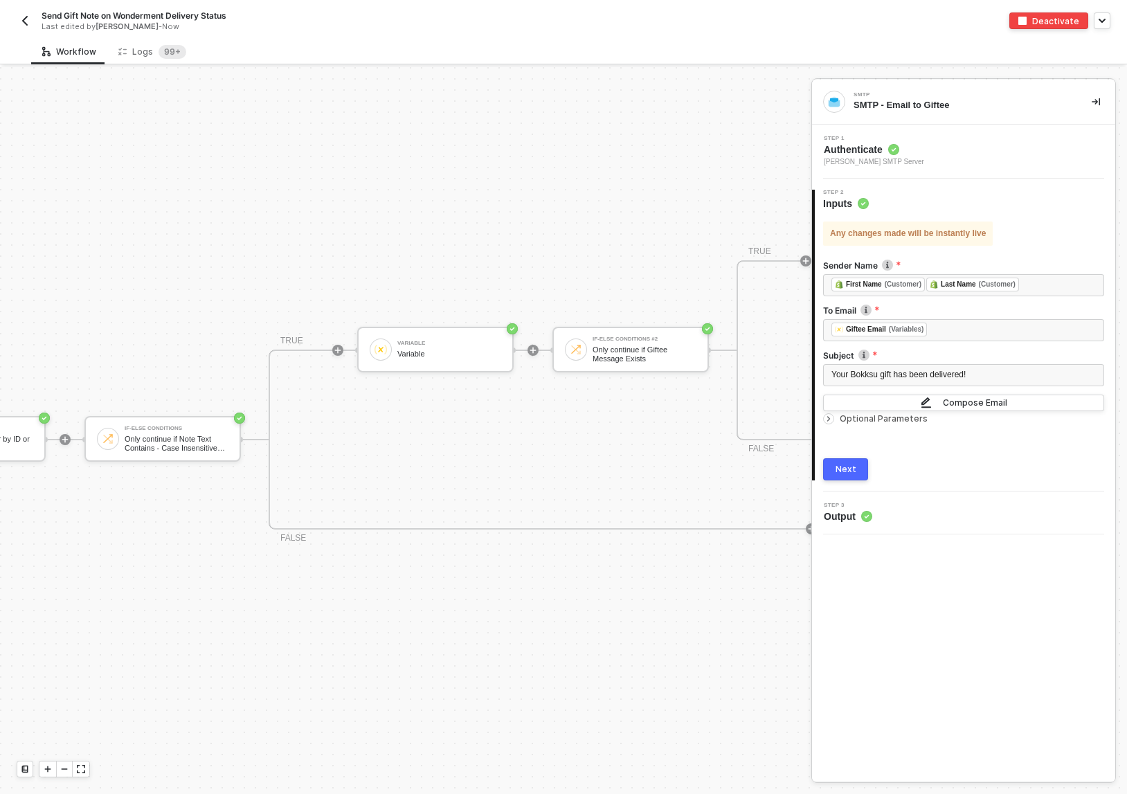
scroll to position [371, 0]
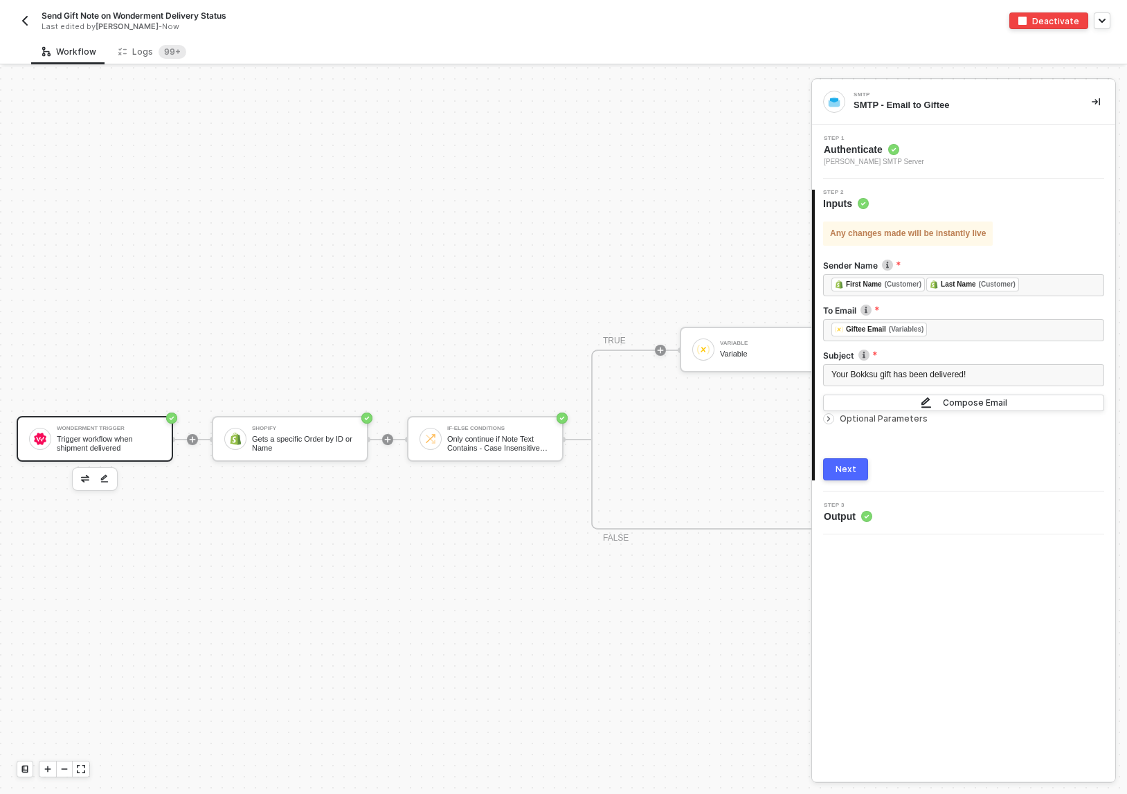
click at [94, 440] on div "Trigger workflow when shipment delivered" at bounding box center [109, 443] width 104 height 17
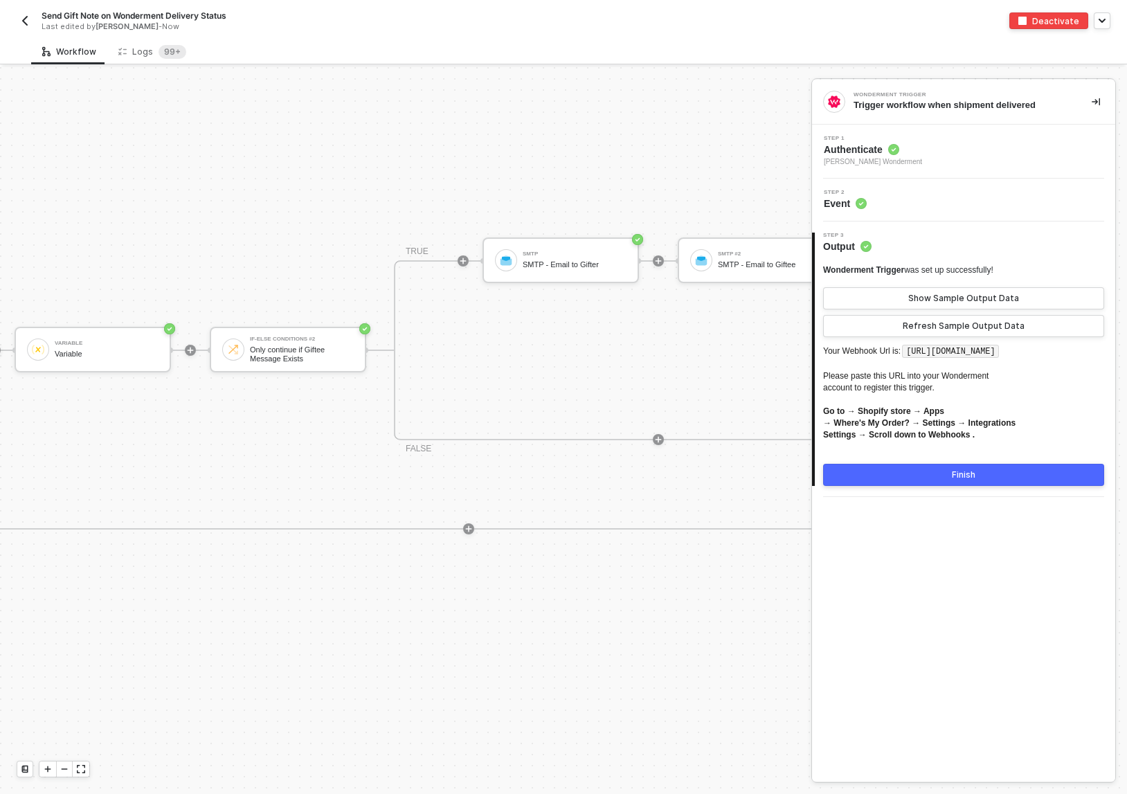
scroll to position [371, 977]
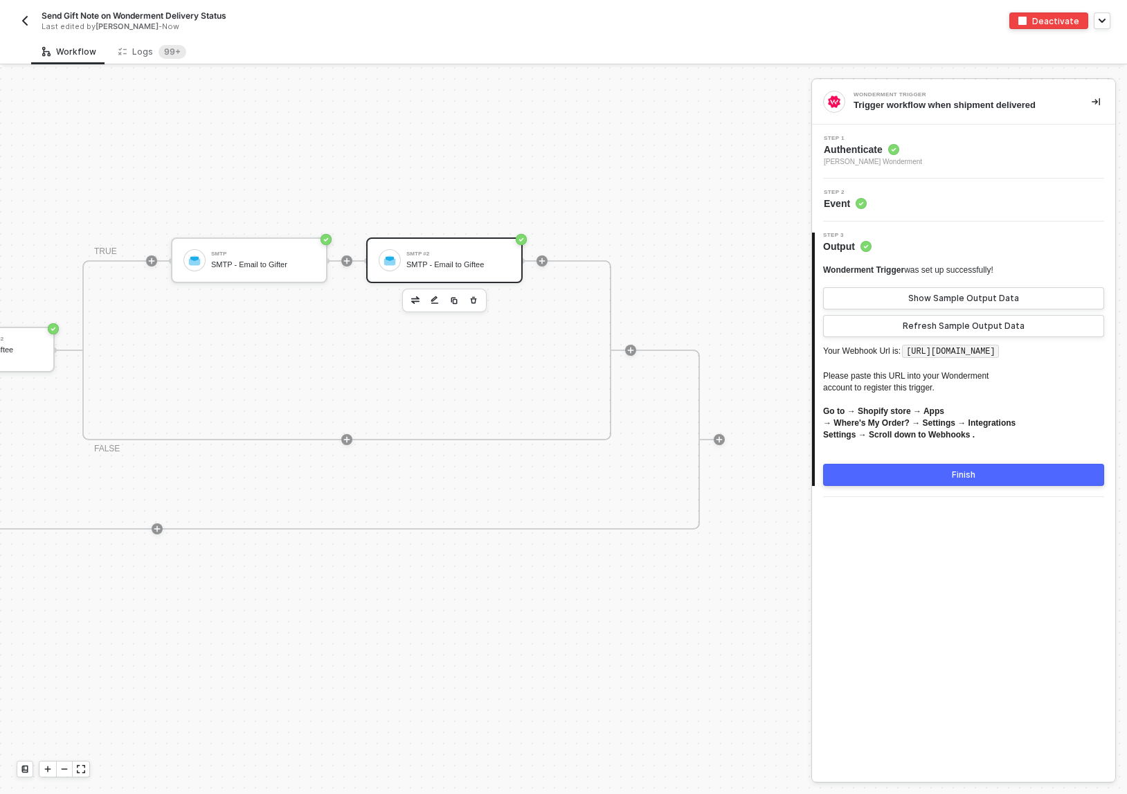
click at [414, 269] on div "SMTP #2 SMTP - Email to Giftee" at bounding box center [458, 260] width 104 height 26
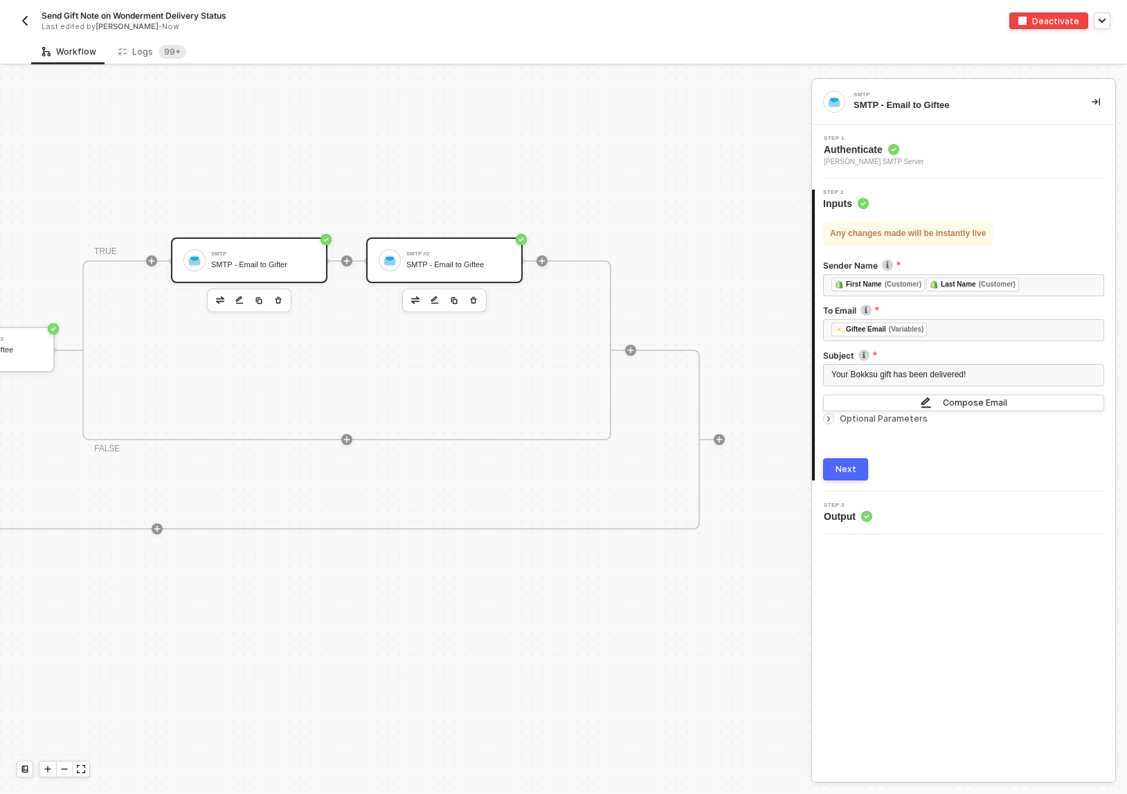
click at [269, 267] on div "SMTP - Email to Gifter" at bounding box center [263, 264] width 104 height 9
click at [421, 267] on div "SMTP - Email to Giftee" at bounding box center [458, 264] width 104 height 9
click at [827, 419] on icon "icon-arrow-right-small" at bounding box center [829, 419] width 8 height 8
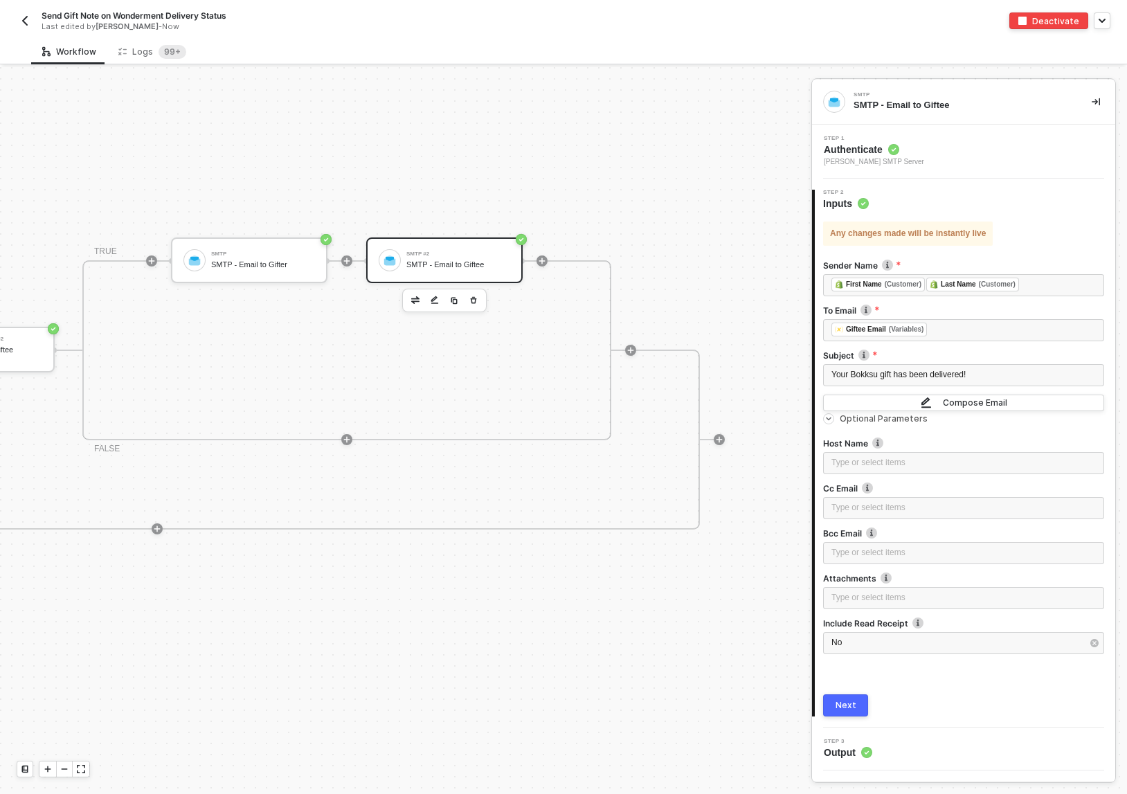
click at [827, 419] on icon "icon-arrow-right-small" at bounding box center [829, 419] width 8 height 8
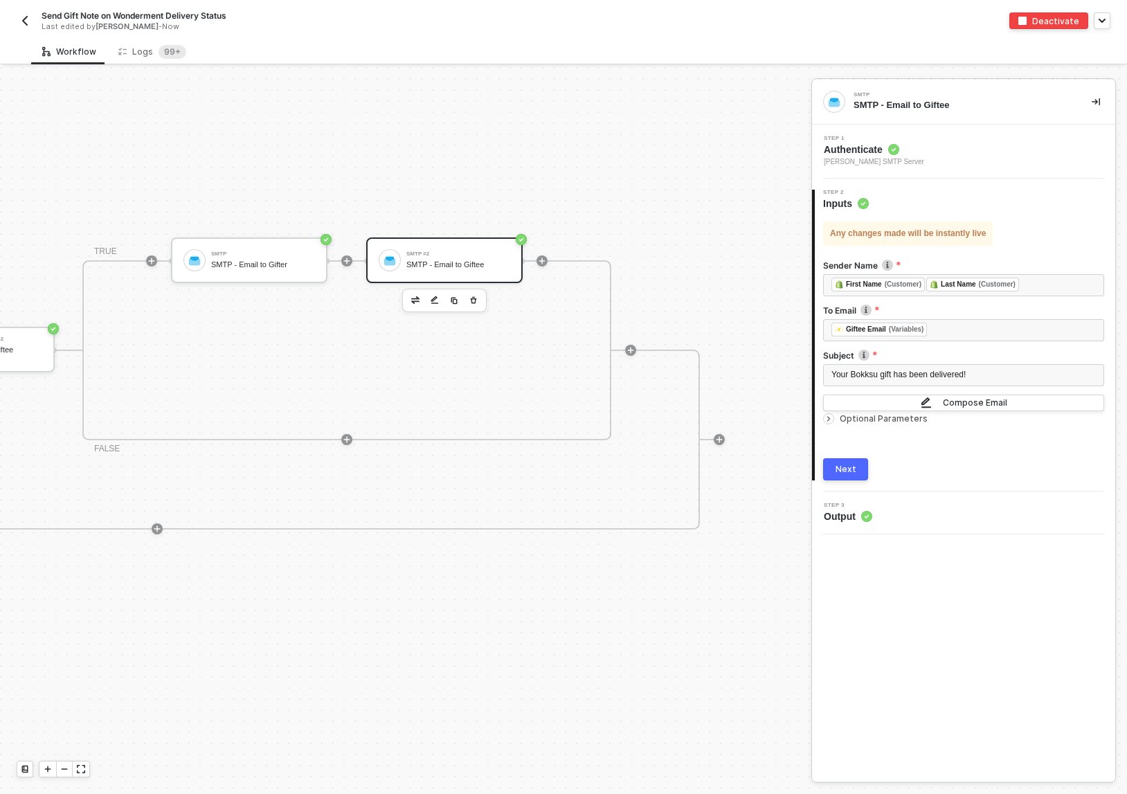
click at [829, 417] on icon "icon-arrow-right-small" at bounding box center [829, 419] width 8 height 8
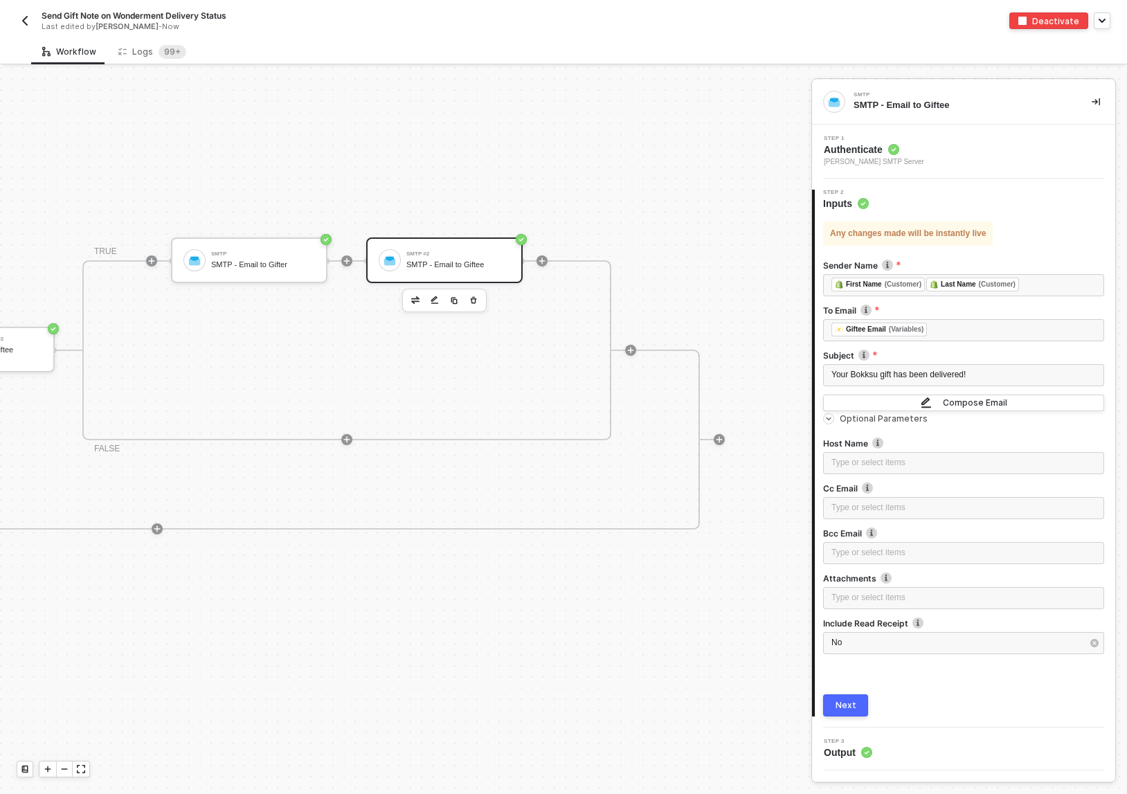
click at [829, 417] on icon "icon-arrow-right-small" at bounding box center [829, 419] width 8 height 8
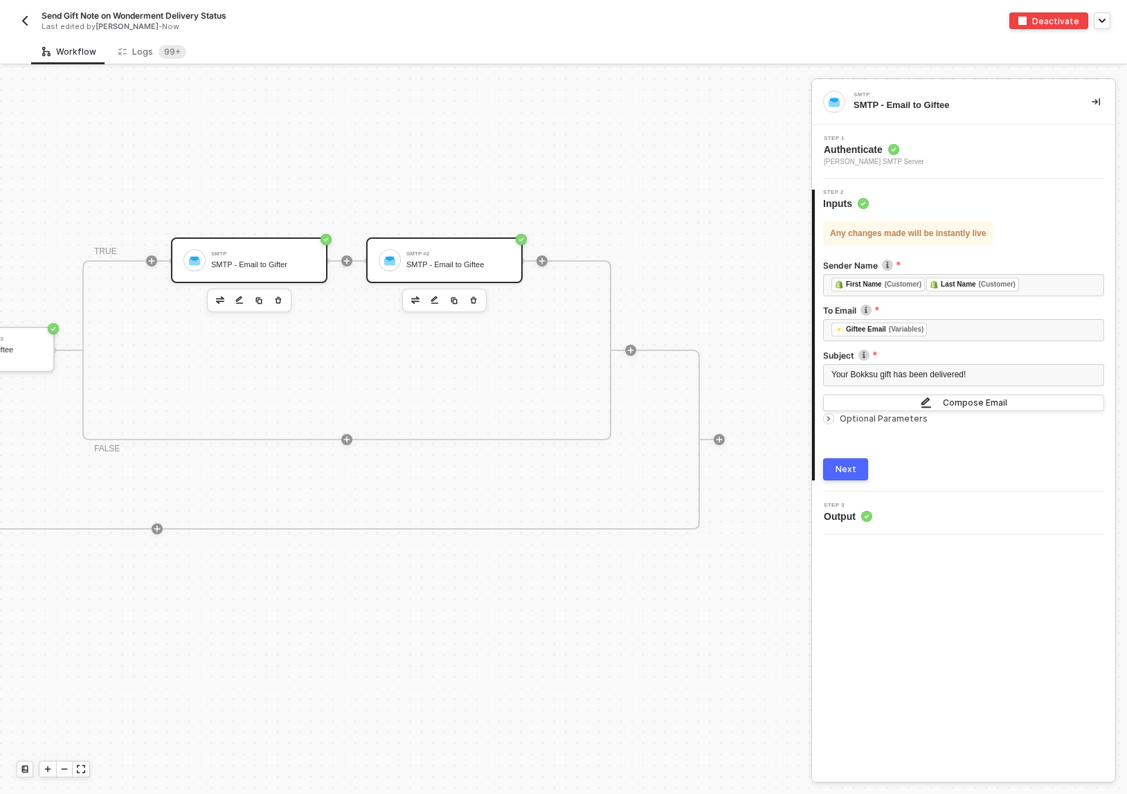
click at [239, 251] on div "SMTP" at bounding box center [263, 254] width 104 height 6
click at [829, 431] on div "Any changes made will be instantly live Sender Name Bokksu Gifts To Email ﻿ ﻿ C…" at bounding box center [963, 345] width 281 height 270
click at [830, 426] on div "Any changes made will be instantly live Sender Name Bokksu Gifts To Email ﻿ ﻿ C…" at bounding box center [963, 345] width 281 height 270
click at [829, 420] on icon "icon-arrow-right-small" at bounding box center [829, 419] width 8 height 8
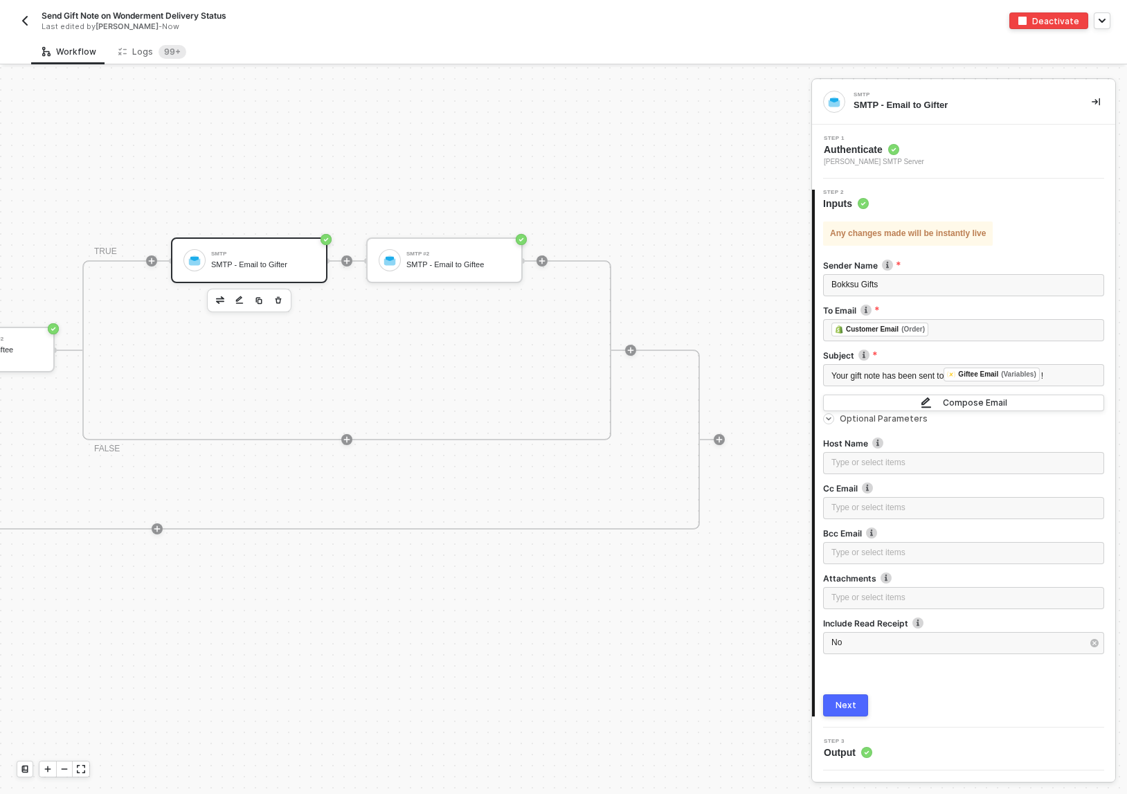
click at [829, 420] on icon "icon-arrow-right-small" at bounding box center [829, 419] width 8 height 8
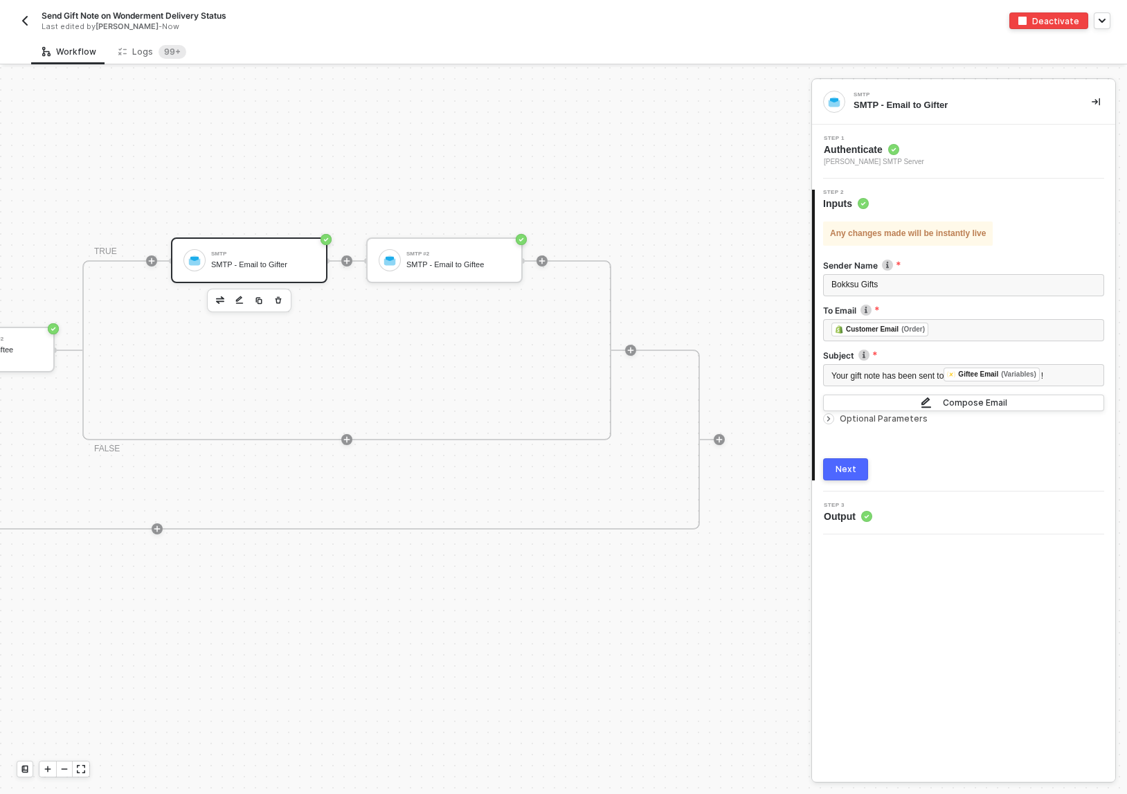
click at [24, 18] on img "button" at bounding box center [24, 20] width 11 height 11
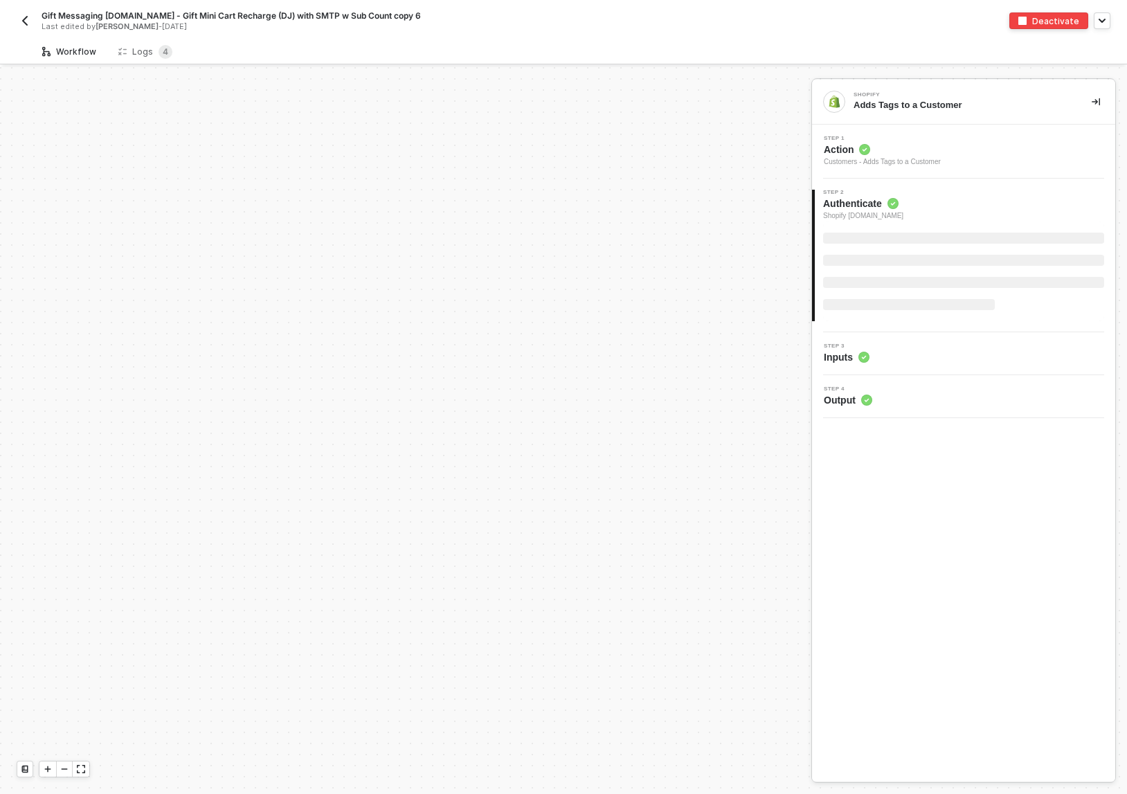
scroll to position [1286, 0]
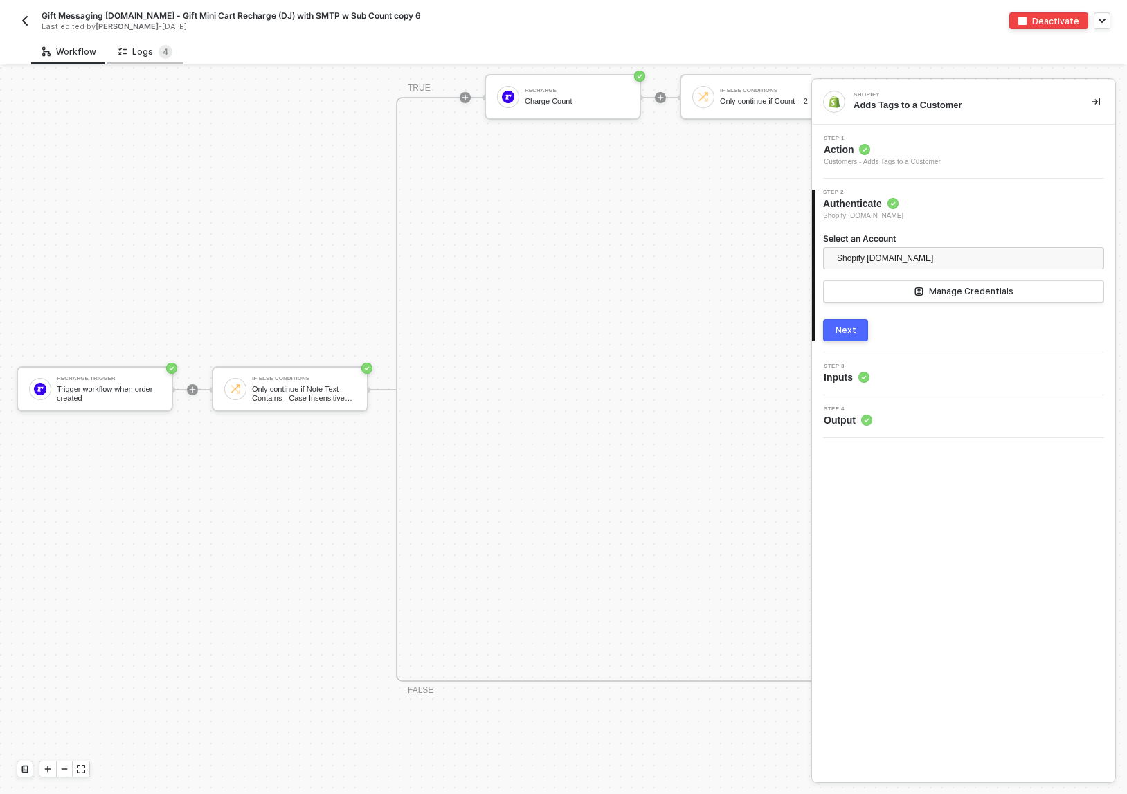
click at [148, 52] on div "Logs 4" at bounding box center [145, 52] width 54 height 14
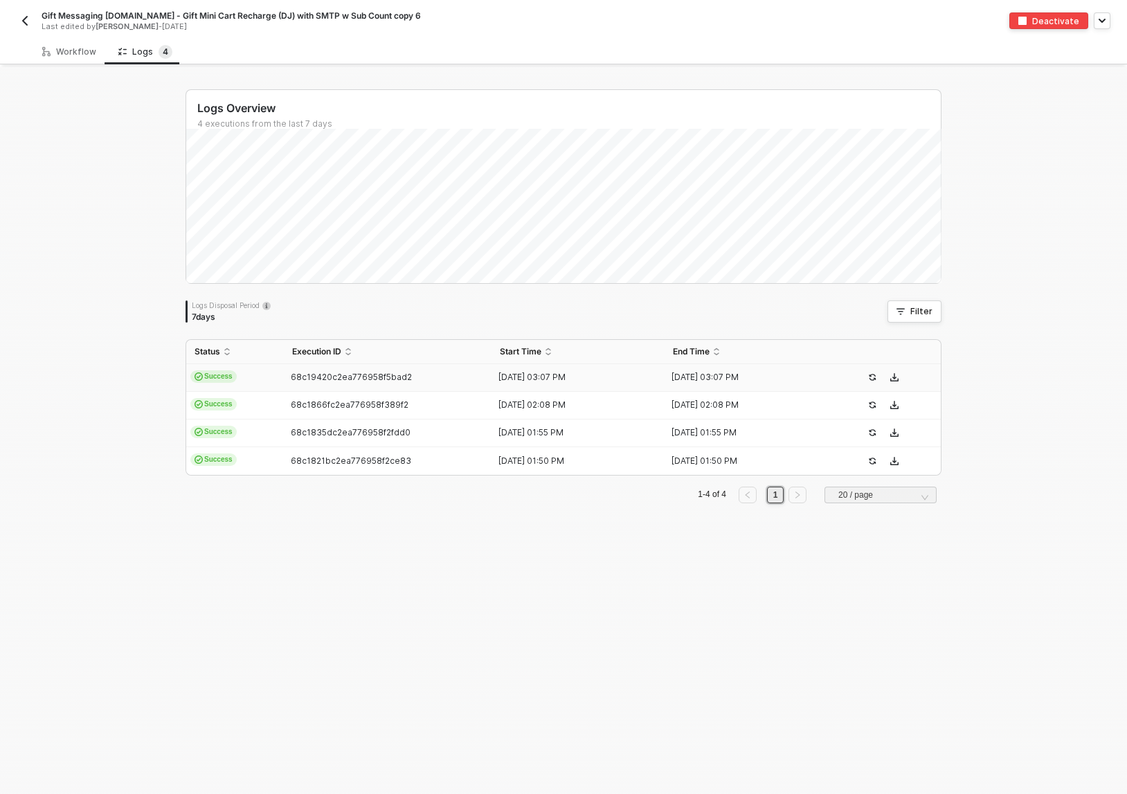
click at [314, 382] on div "68c19420c2ea776958f5bad2" at bounding box center [382, 377] width 197 height 11
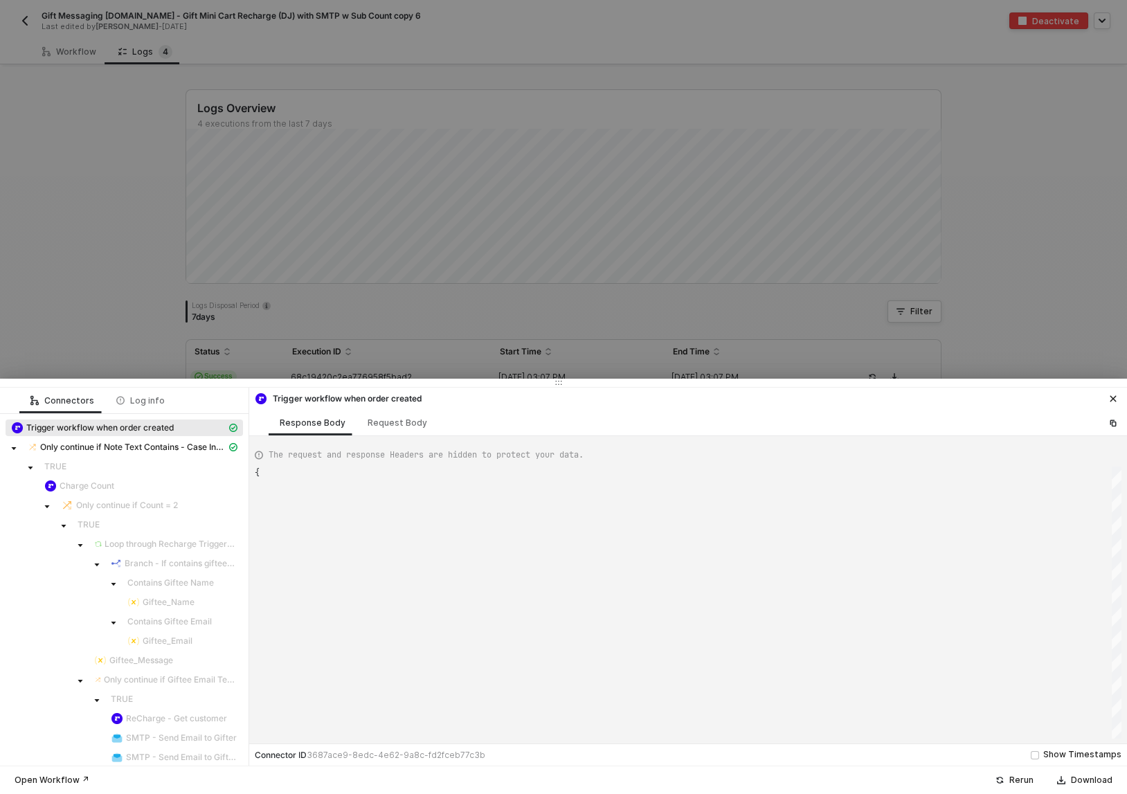
type textarea "{ "json": { "order": { "id": 1103437489, "address_id": 232813761, "billing_addr…"
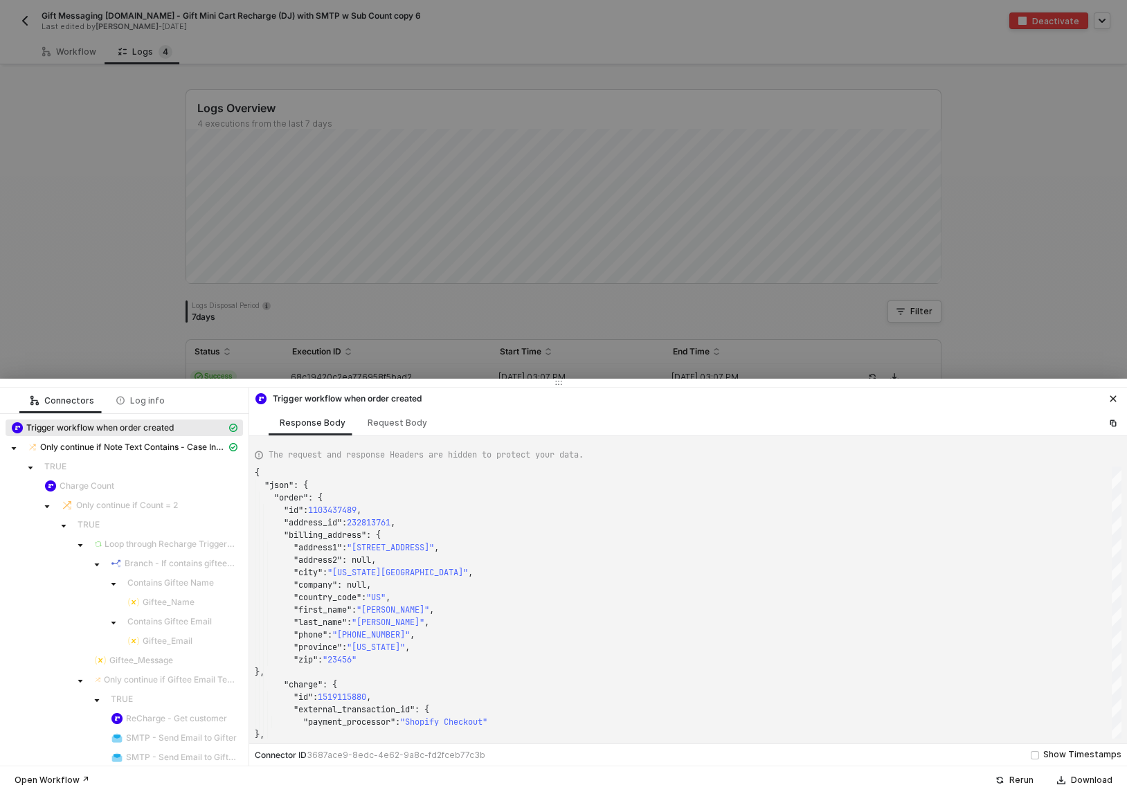
click at [320, 301] on div at bounding box center [563, 397] width 1127 height 794
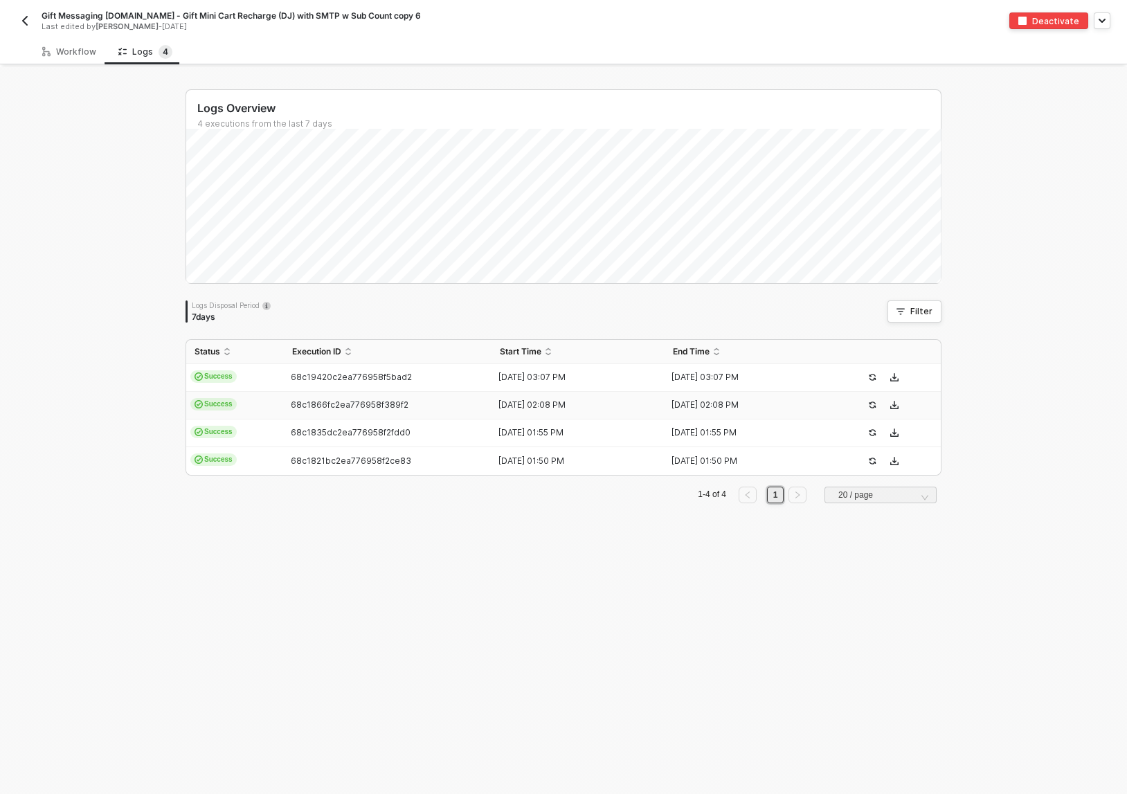
click at [261, 408] on td "Success" at bounding box center [235, 406] width 98 height 28
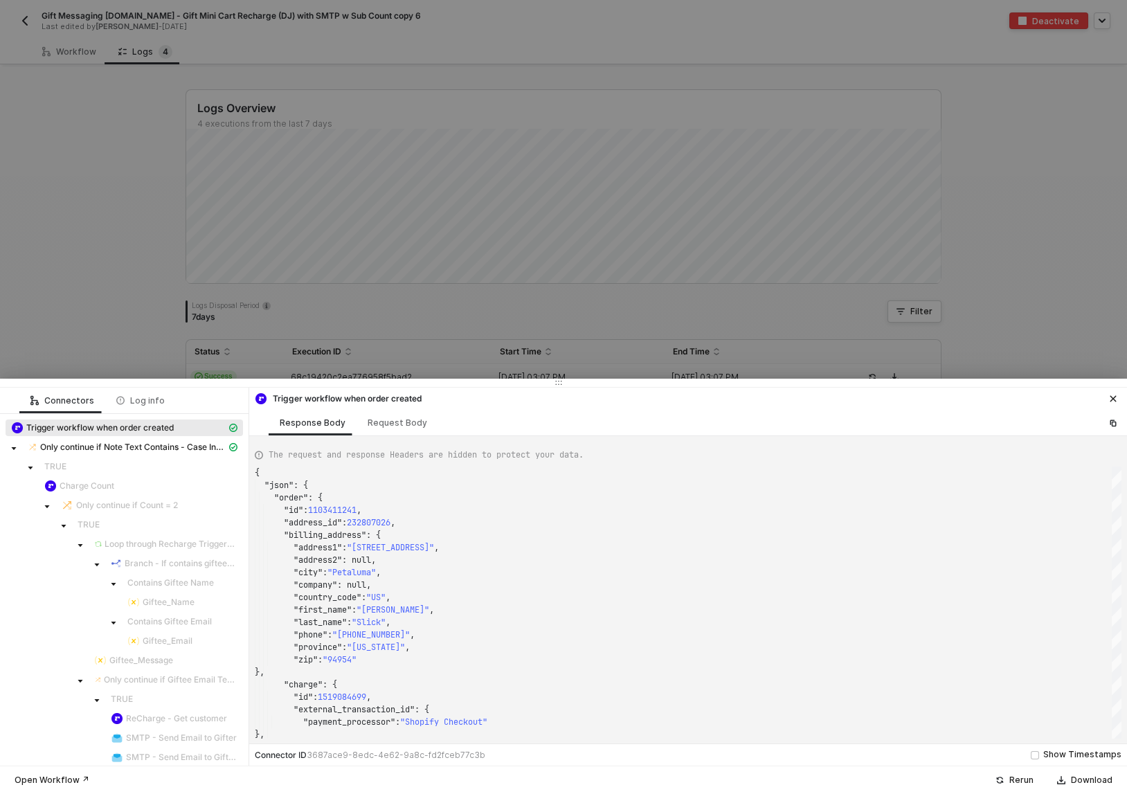
click at [416, 280] on div at bounding box center [563, 397] width 1127 height 794
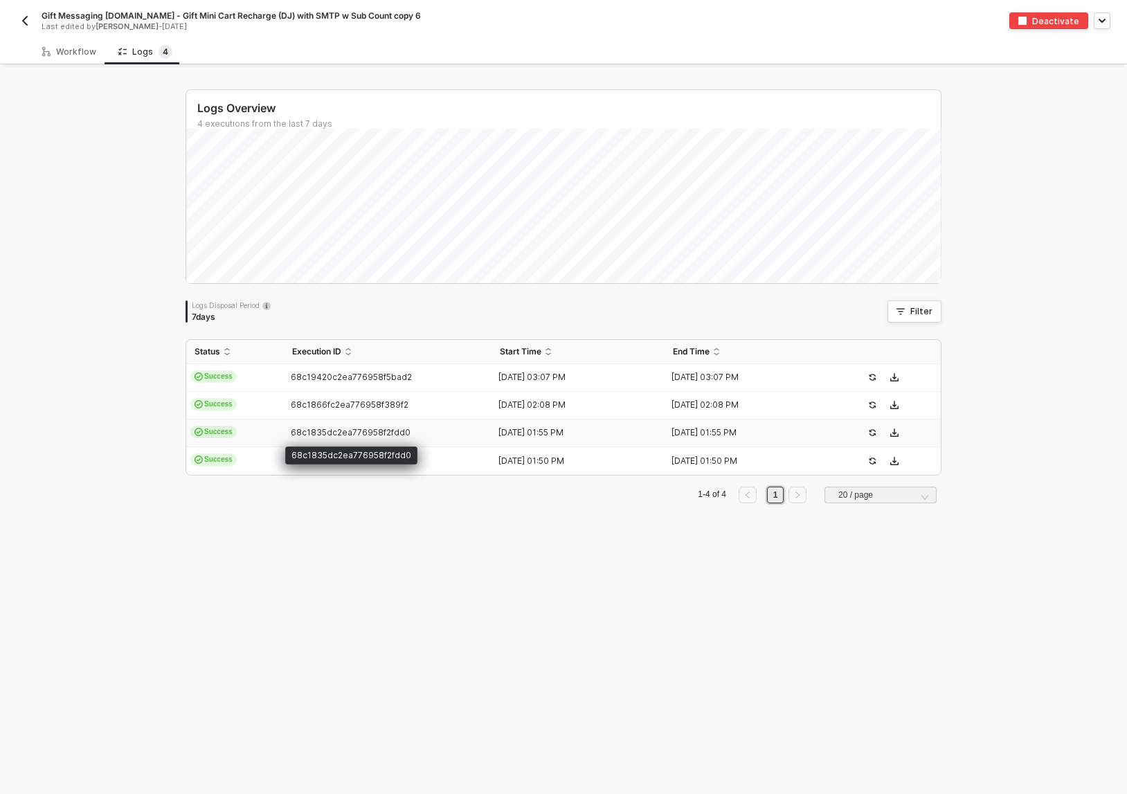
click at [347, 433] on span "68c1835dc2ea776958f2fdd0" at bounding box center [351, 432] width 120 height 10
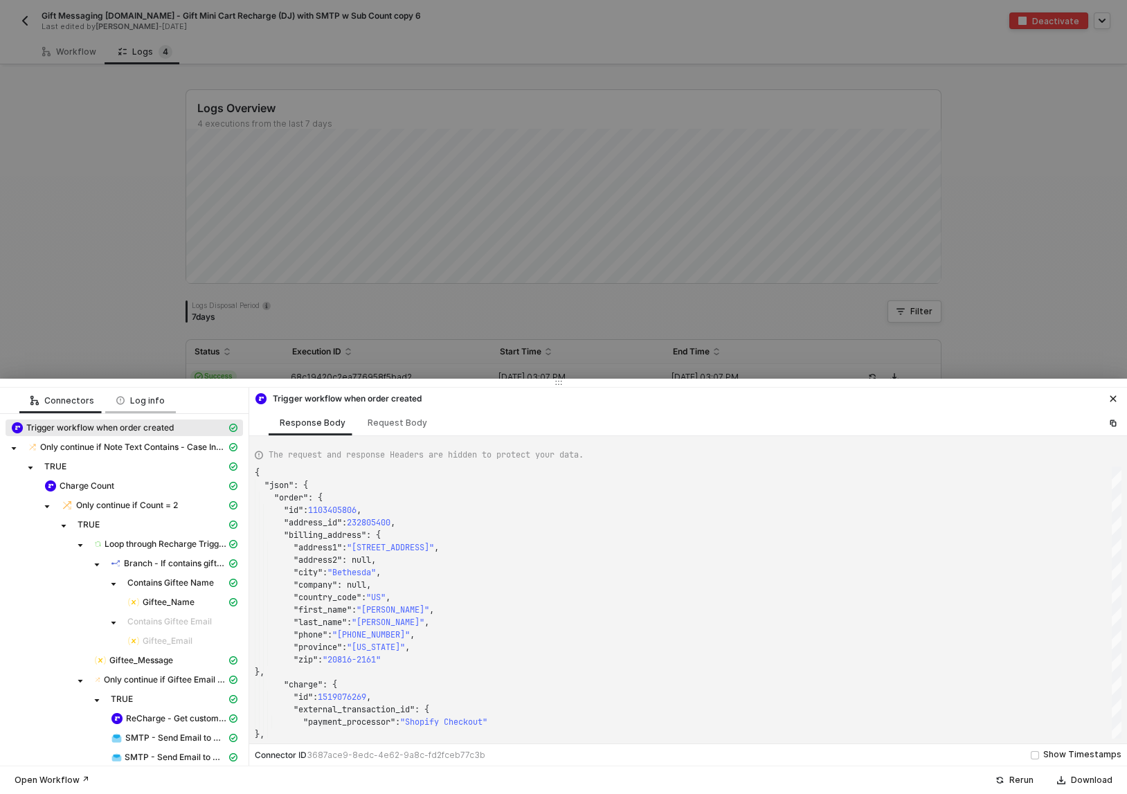
click at [142, 395] on div "Log info" at bounding box center [140, 400] width 48 height 11
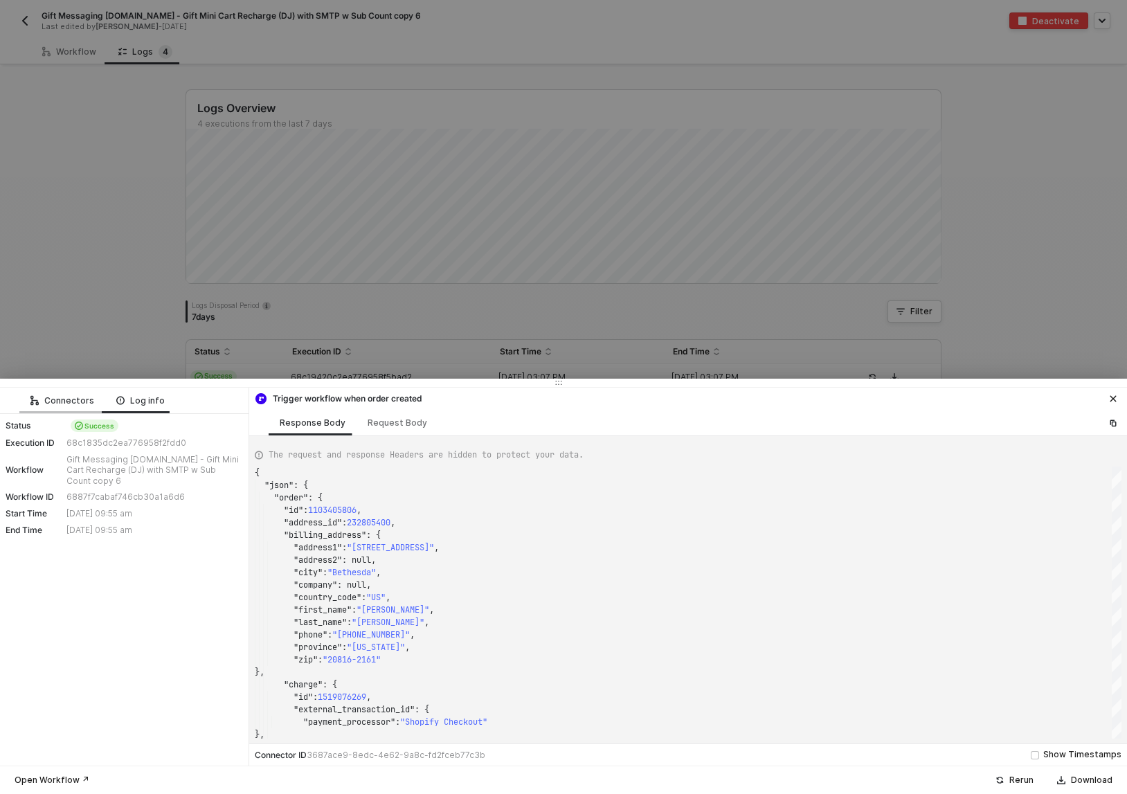
click at [55, 398] on div "Connectors" at bounding box center [62, 400] width 64 height 11
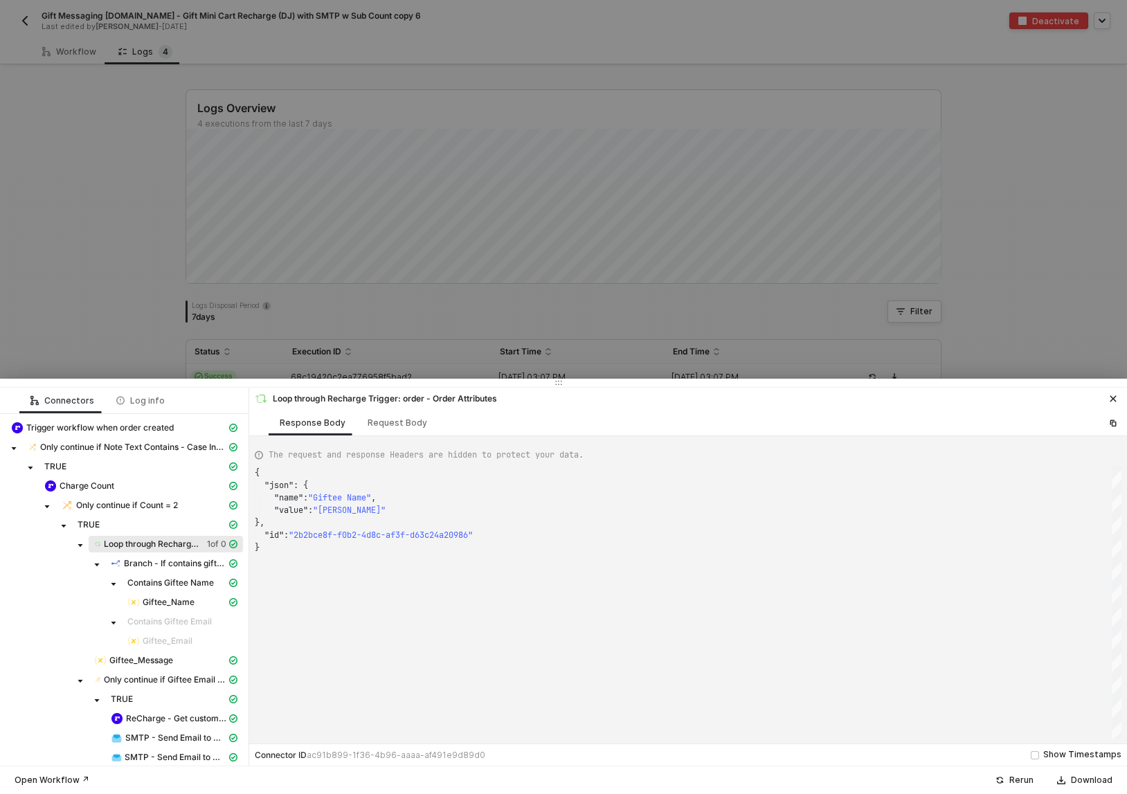
scroll to position [66, 0]
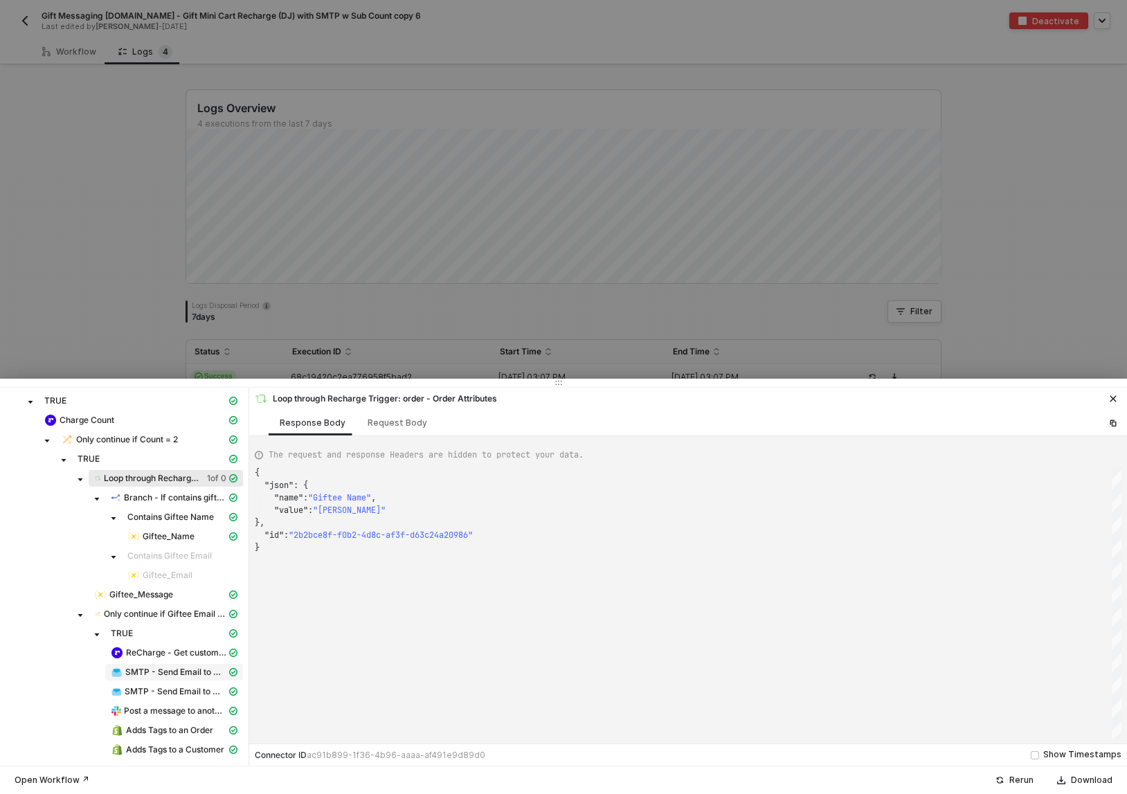
click at [176, 670] on span "SMTP - Send Email to Gifter" at bounding box center [175, 672] width 101 height 11
type textarea "{ "json": { "accepted": [ "[PERSON_NAME][EMAIL_ADDRESS][DOMAIN_NAME]", "[EMAIL_…"
